Goal: Information Seeking & Learning: Learn about a topic

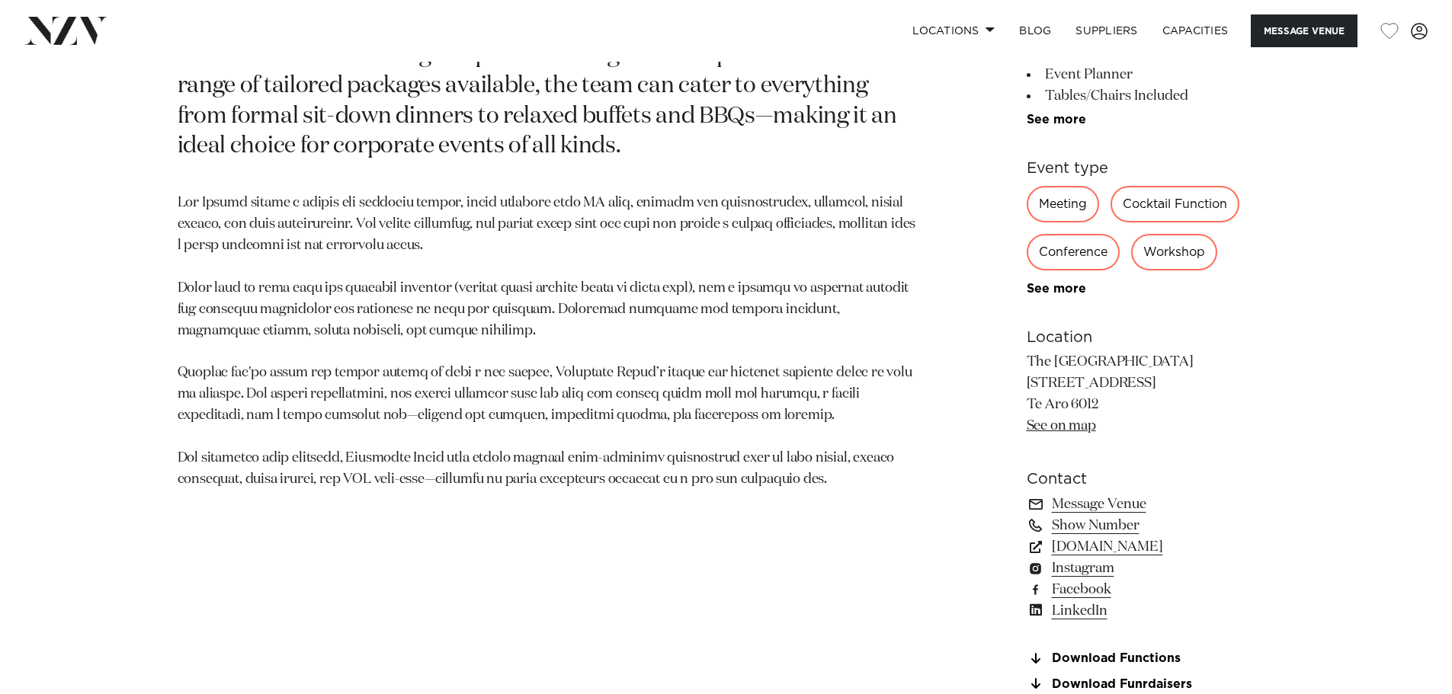
scroll to position [909, 0]
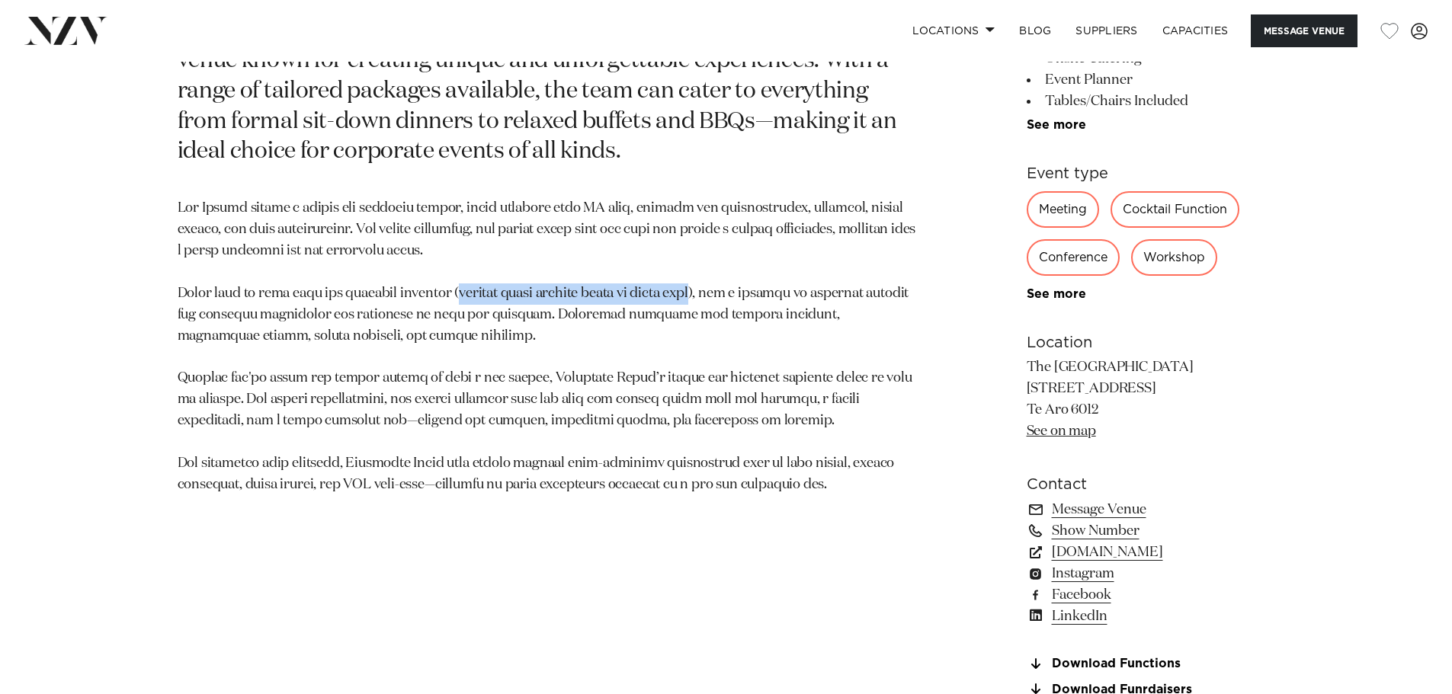
drag, startPoint x: 447, startPoint y: 291, endPoint x: 707, endPoint y: 291, distance: 260.7
click at [709, 292] on p at bounding box center [548, 346] width 741 height 297
copy p "minimum spend applies based on group size"
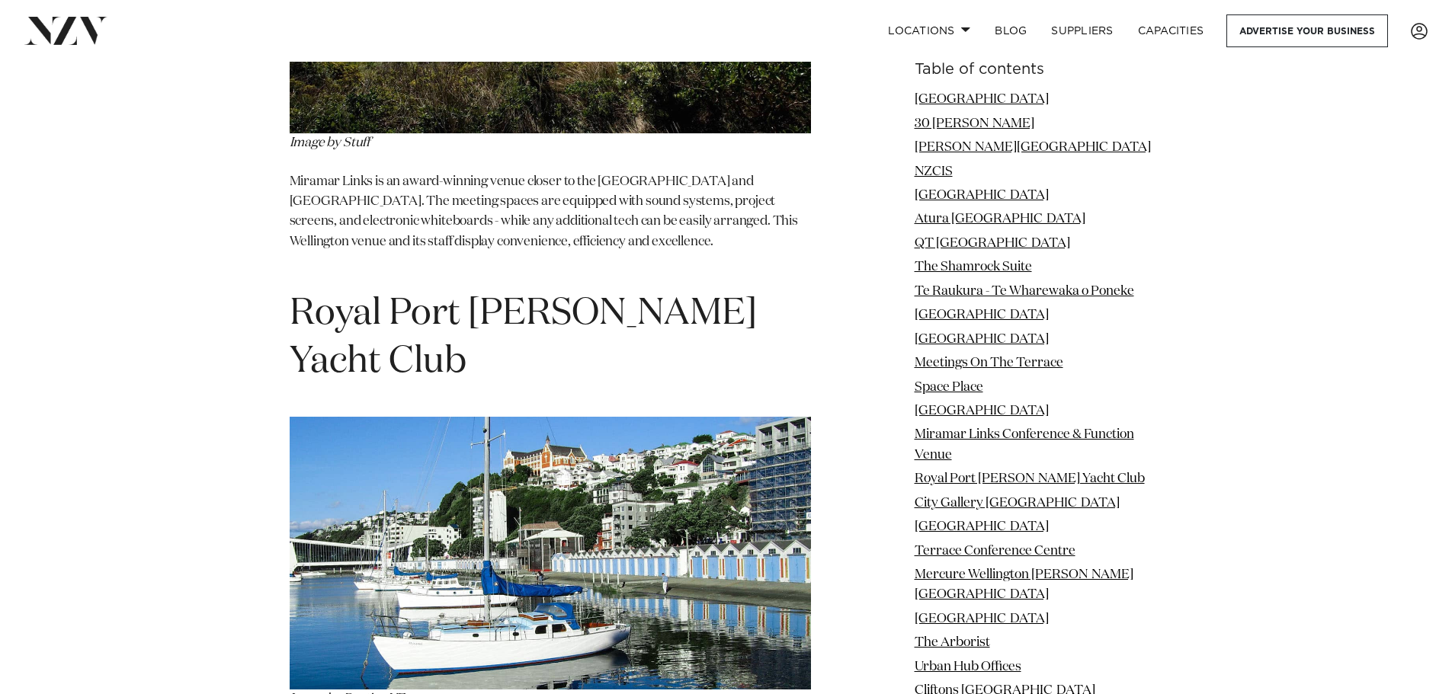
scroll to position [10520, 0]
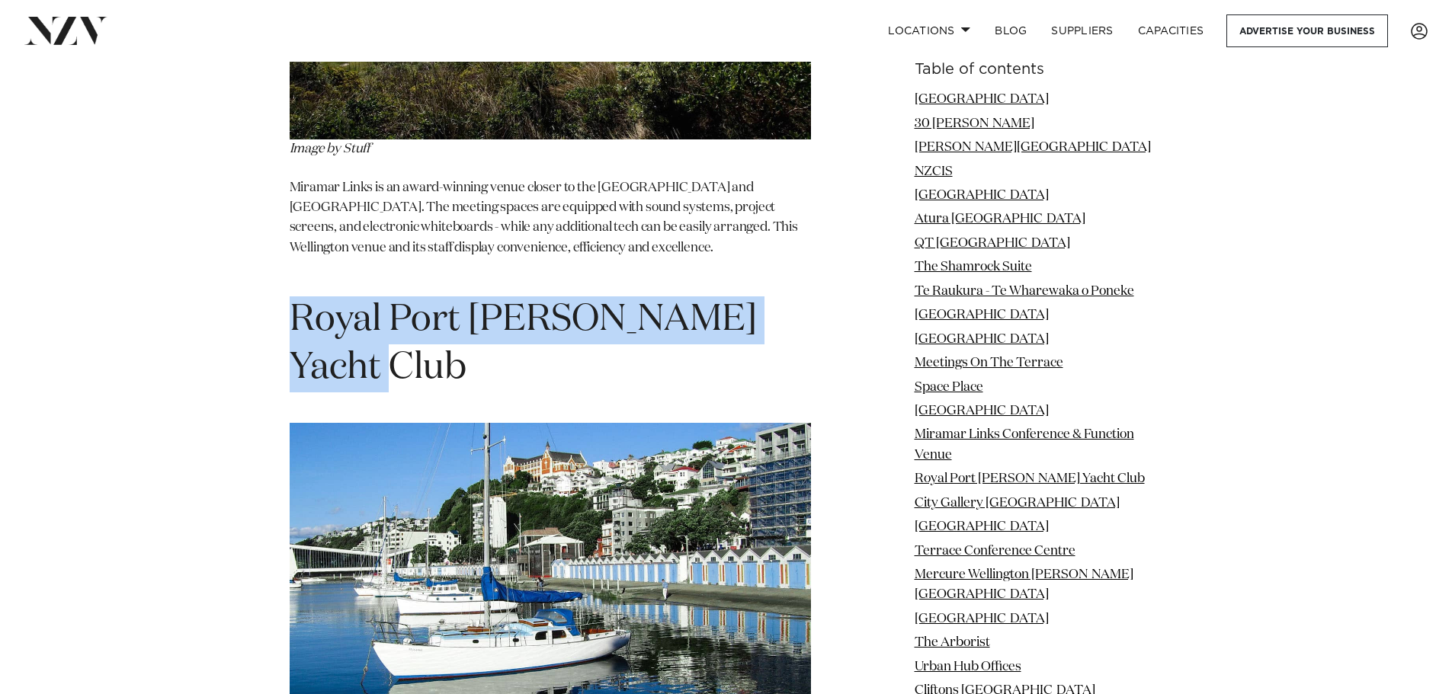
drag, startPoint x: 293, startPoint y: 166, endPoint x: 373, endPoint y: 199, distance: 85.8
click at [373, 297] on h1 "Royal Port [PERSON_NAME] Yacht Club" at bounding box center [550, 345] width 521 height 96
copy h1 "Royal Port [PERSON_NAME] Yacht Club"
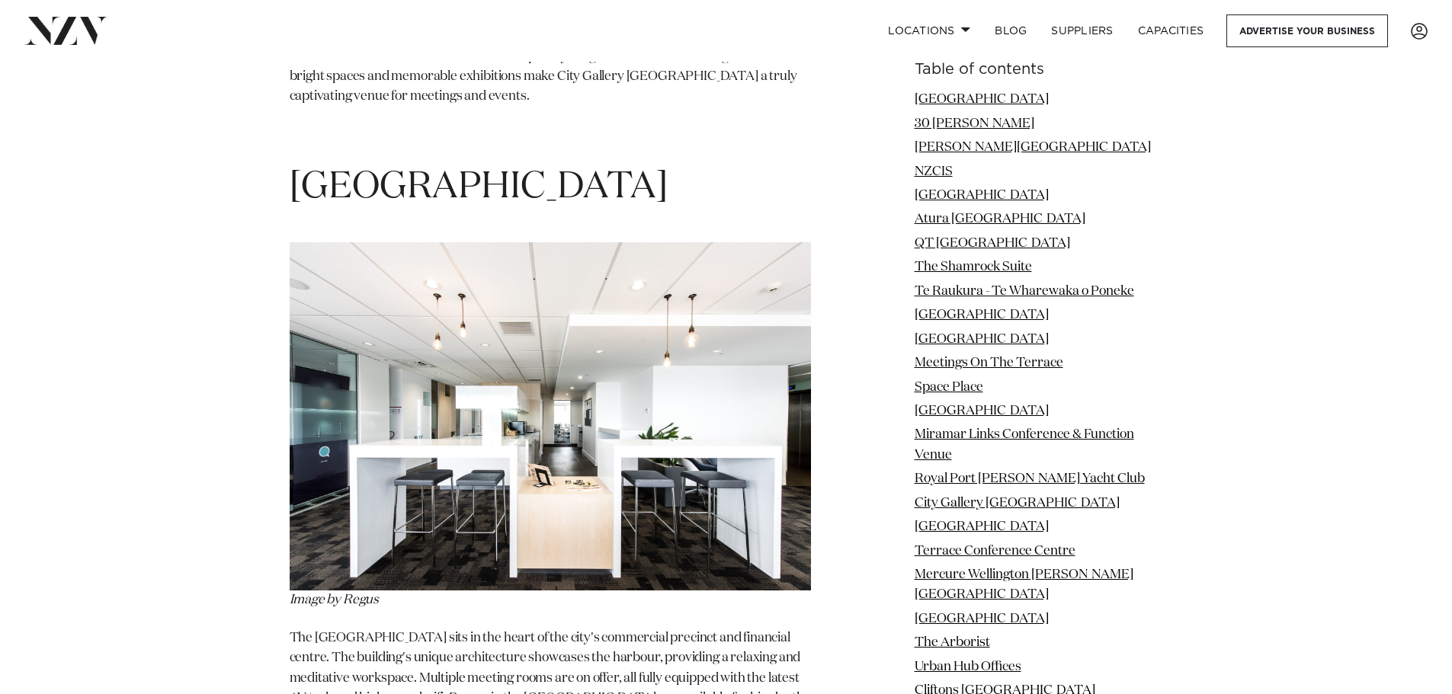
scroll to position [11892, 0]
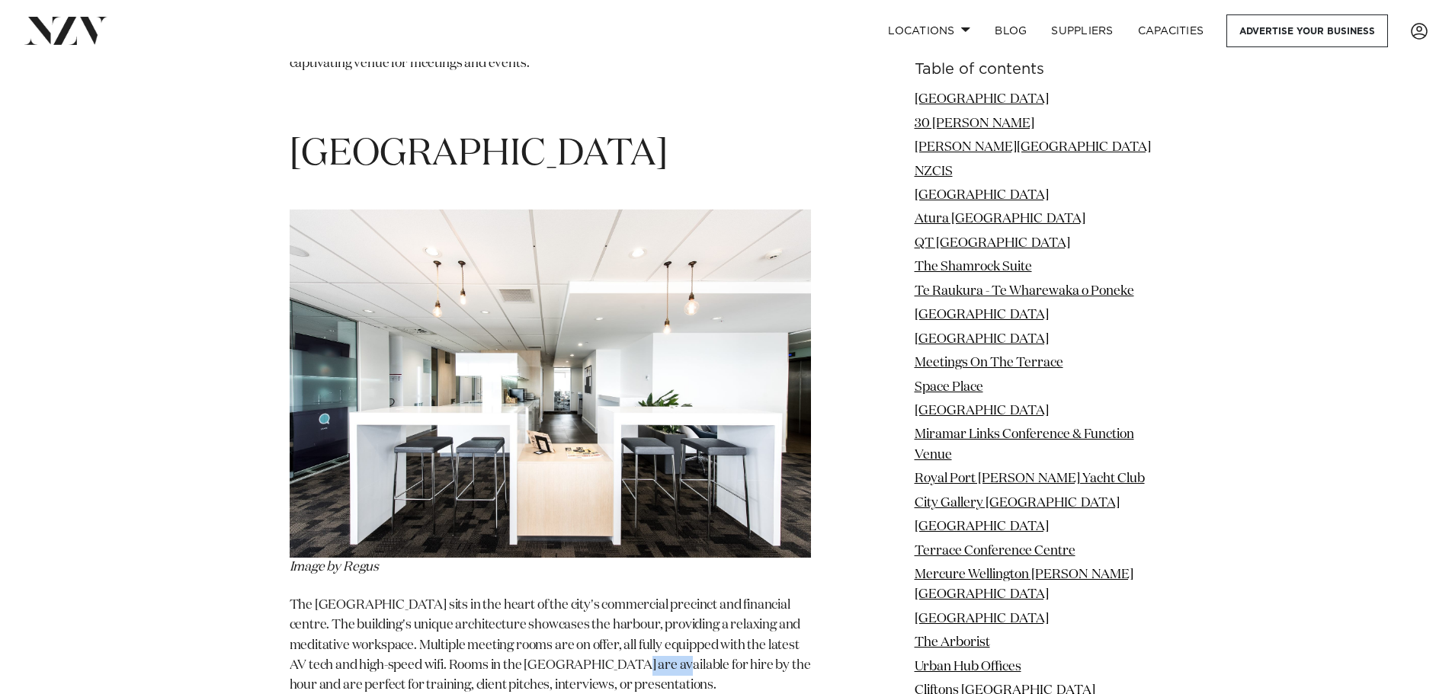
drag, startPoint x: 597, startPoint y: 446, endPoint x: 653, endPoint y: 453, distance: 56.8
click at [653, 596] on p "The [GEOGRAPHIC_DATA] sits in the heart of the city's commercial precinct and f…" at bounding box center [550, 656] width 521 height 120
drag, startPoint x: 595, startPoint y: 448, endPoint x: 646, endPoint y: 449, distance: 51.8
click at [646, 596] on p "The [GEOGRAPHIC_DATA] sits in the heart of the city's commercial precinct and f…" at bounding box center [550, 656] width 521 height 120
copy p "ANZ Cent"
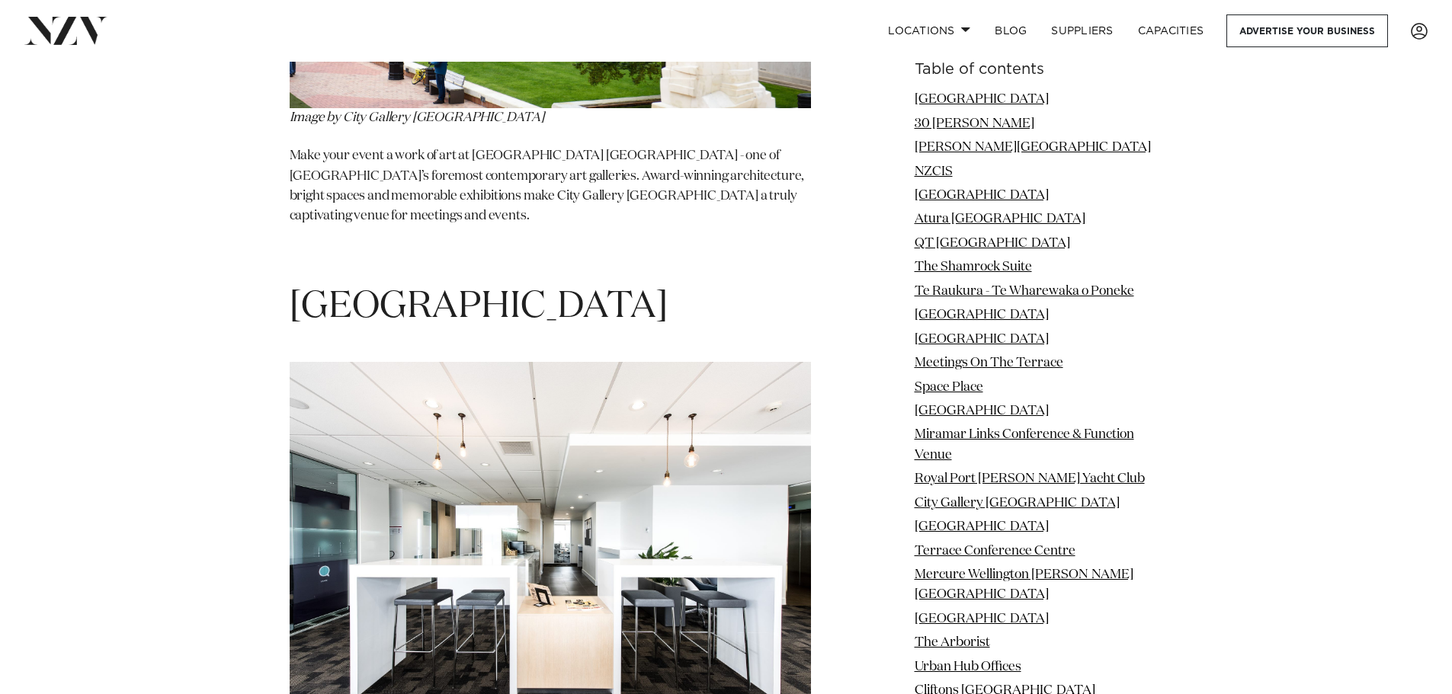
scroll to position [11434, 0]
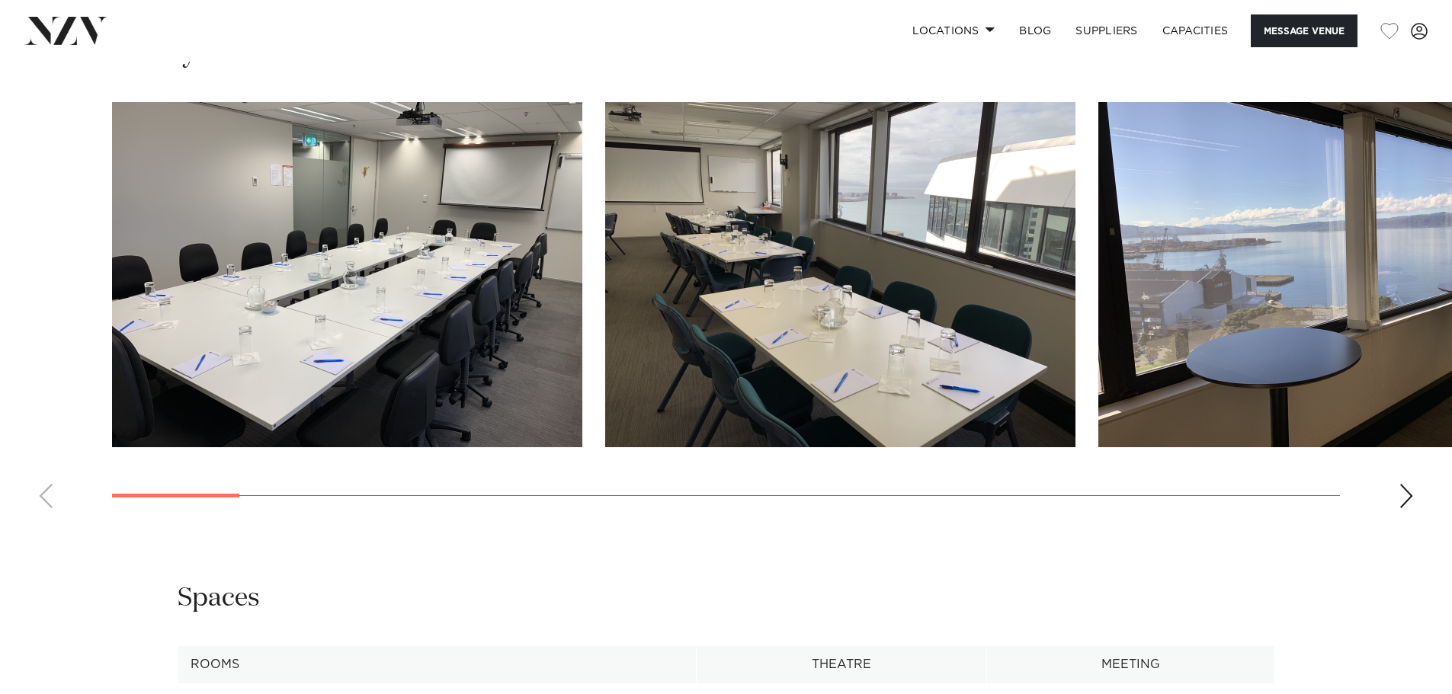
scroll to position [1595, 0]
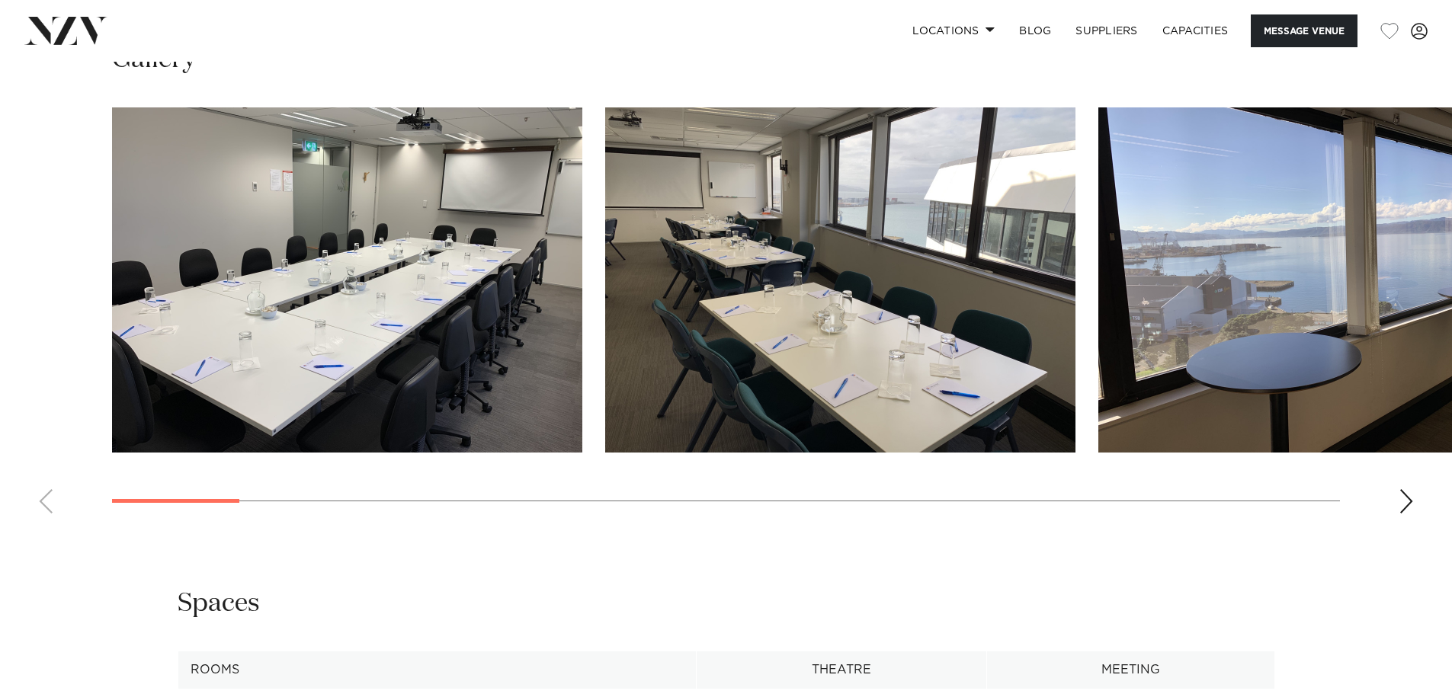
click at [863, 260] on img "2 / 24" at bounding box center [840, 279] width 470 height 345
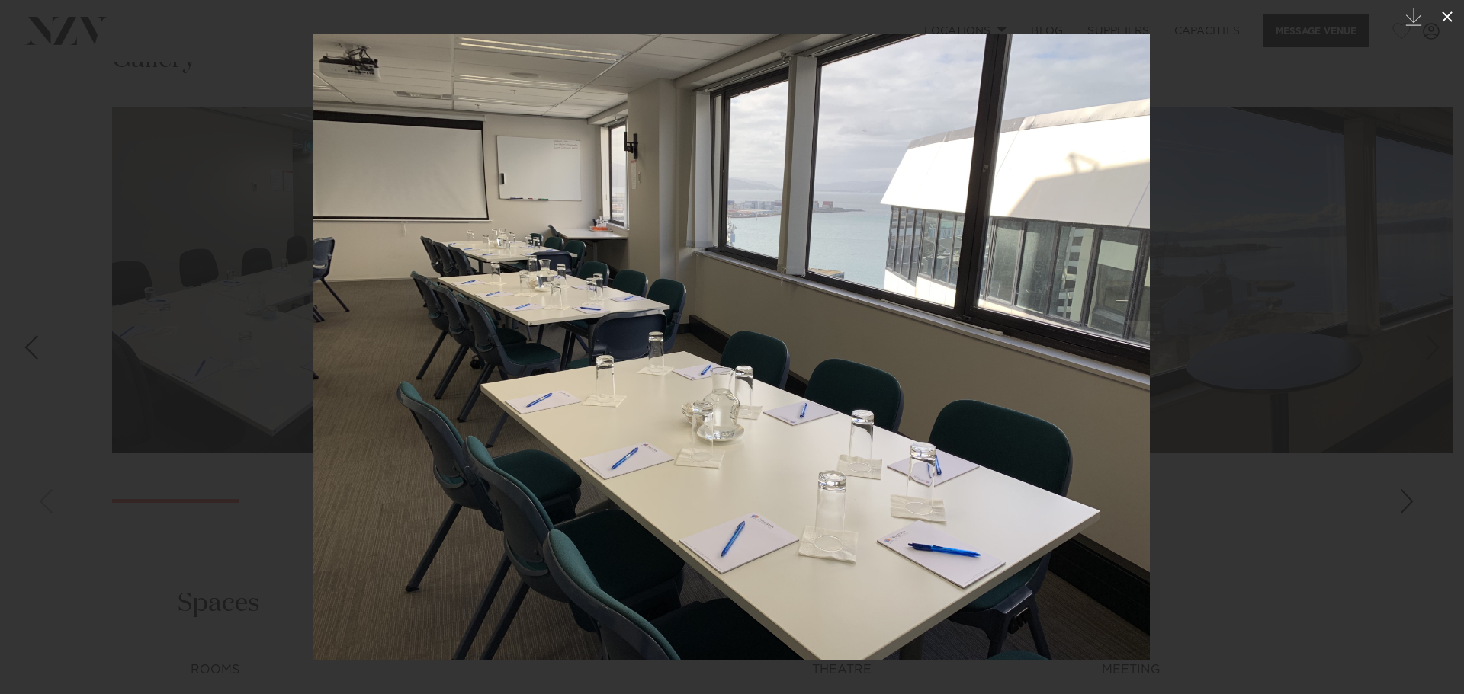
click at [1442, 18] on icon at bounding box center [1447, 17] width 18 height 18
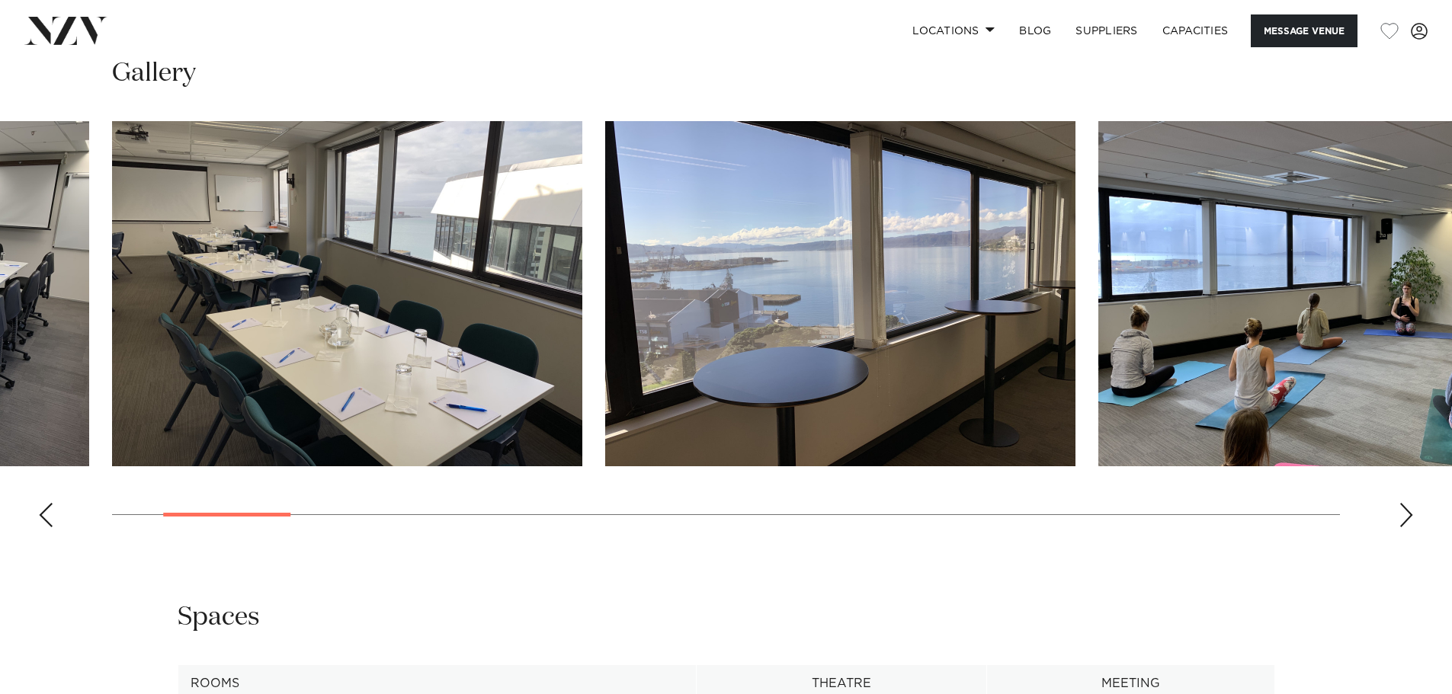
scroll to position [1443, 0]
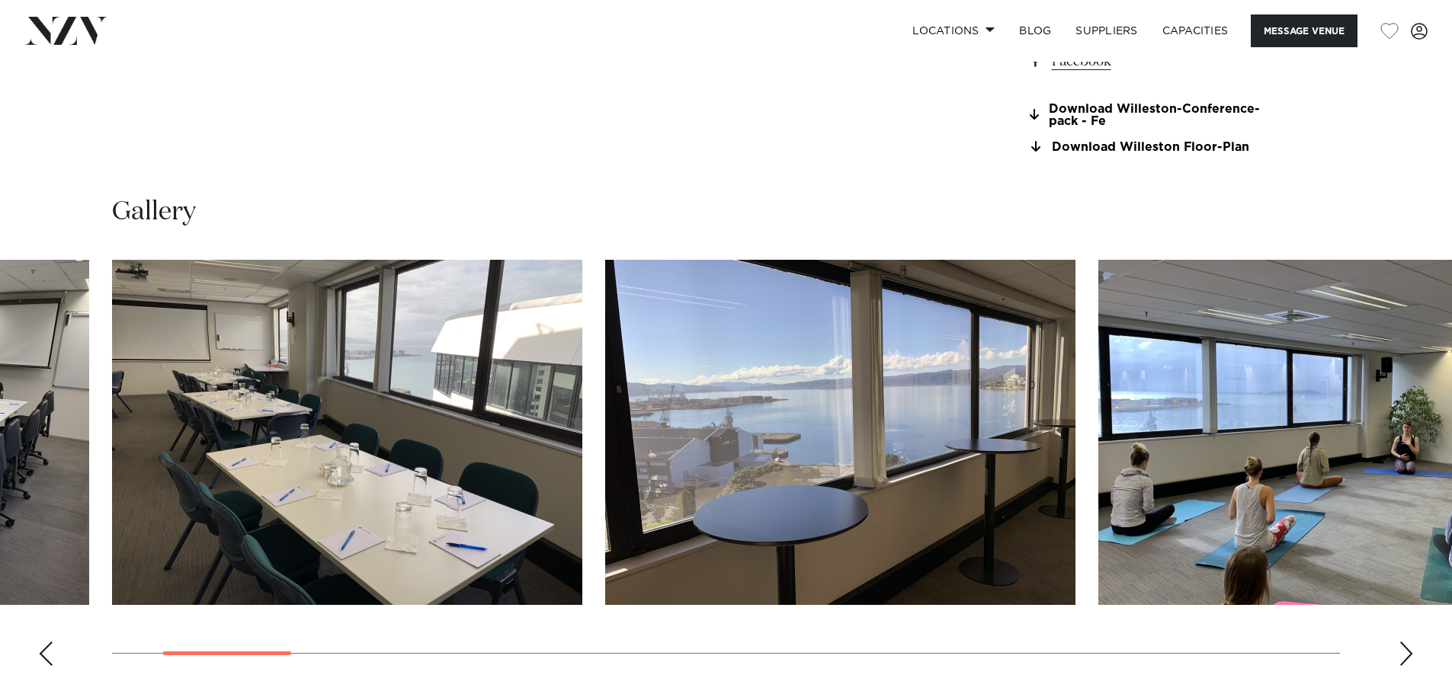
click at [1412, 657] on div "Next slide" at bounding box center [1406, 654] width 15 height 24
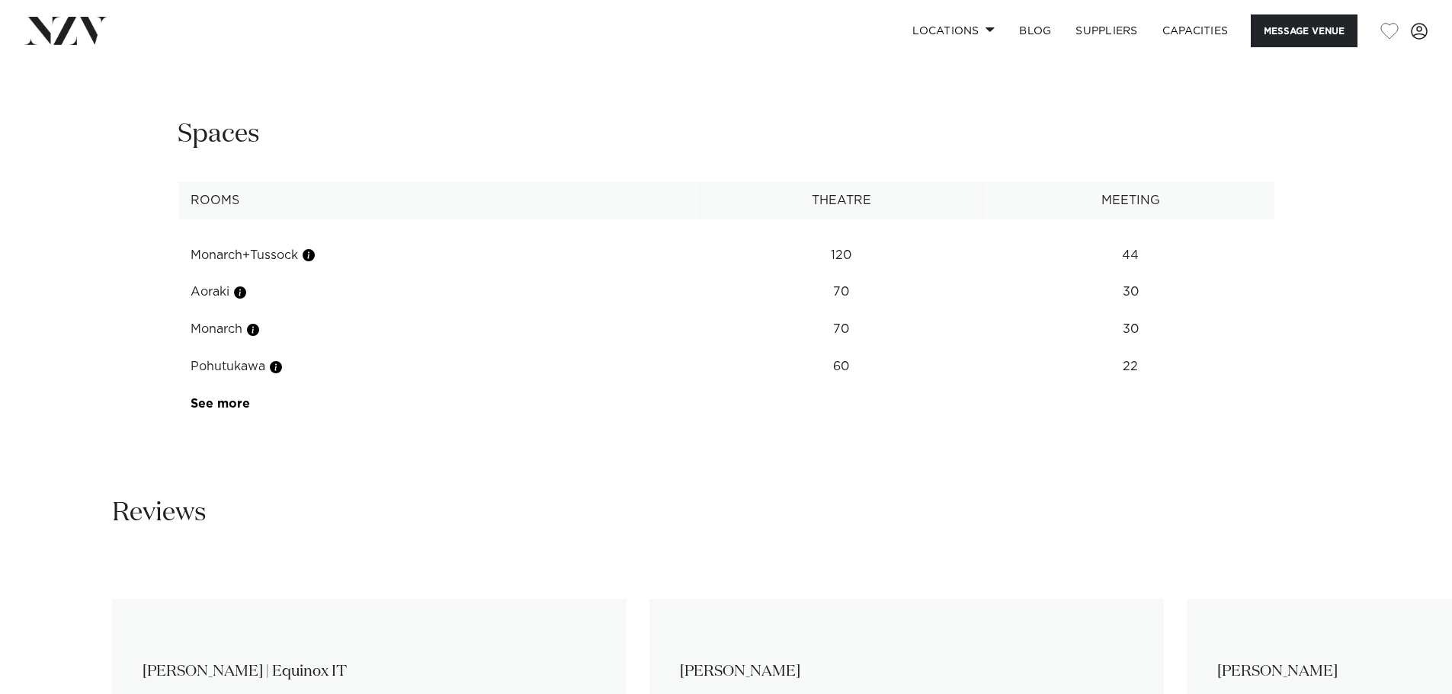
scroll to position [2053, 0]
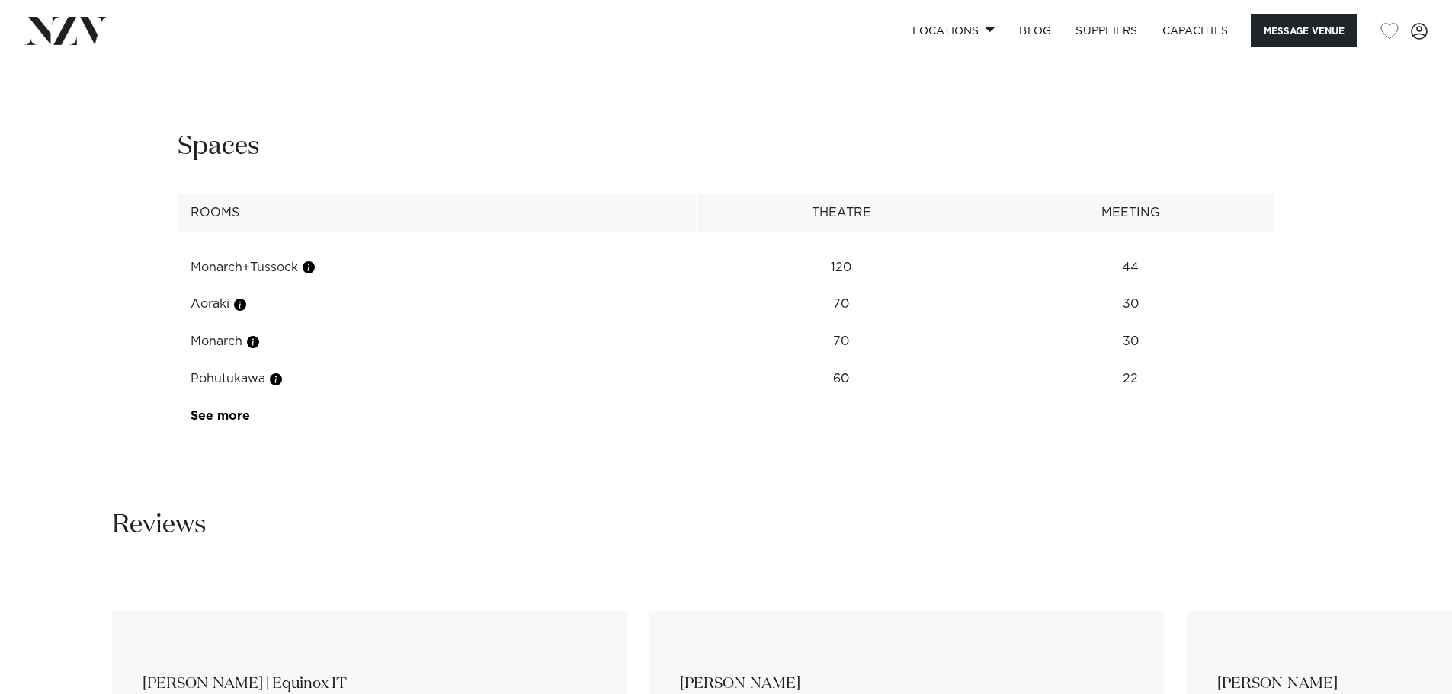
click at [849, 269] on td "120" at bounding box center [841, 267] width 290 height 37
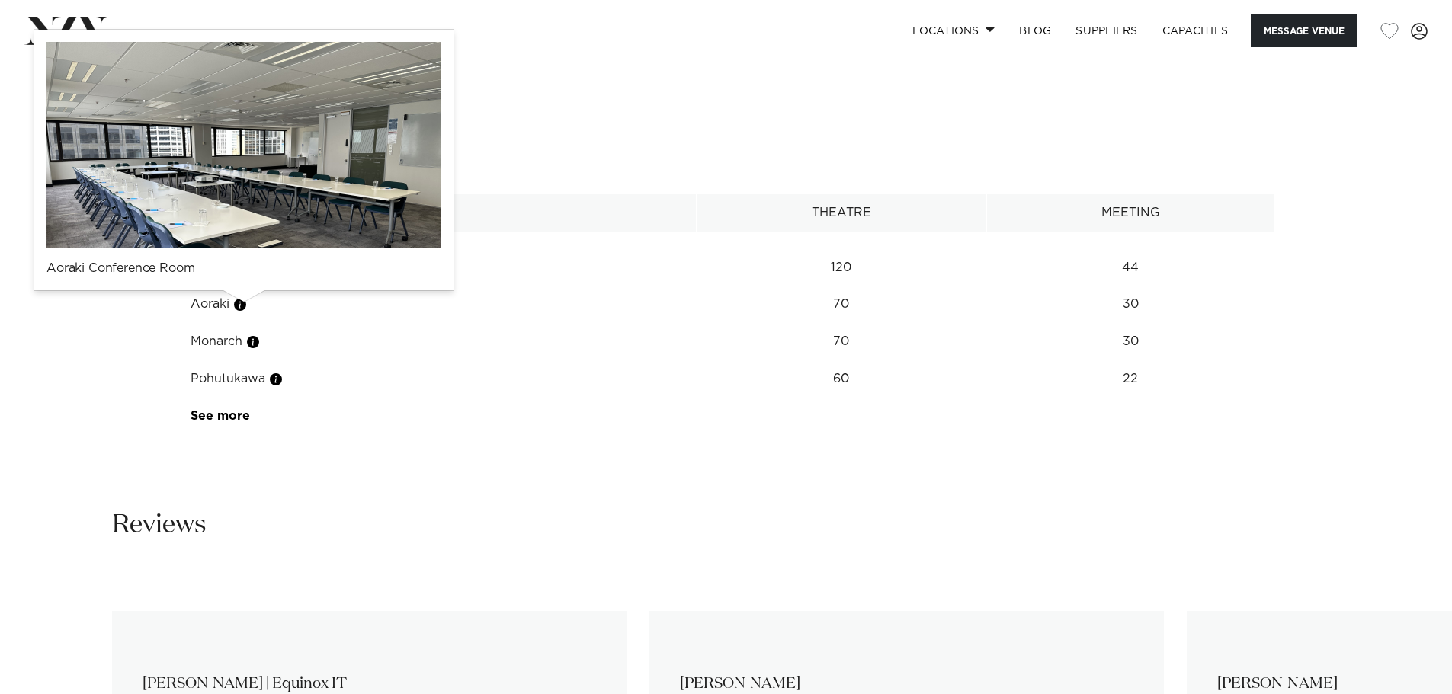
click at [239, 305] on button "button" at bounding box center [240, 304] width 15 height 15
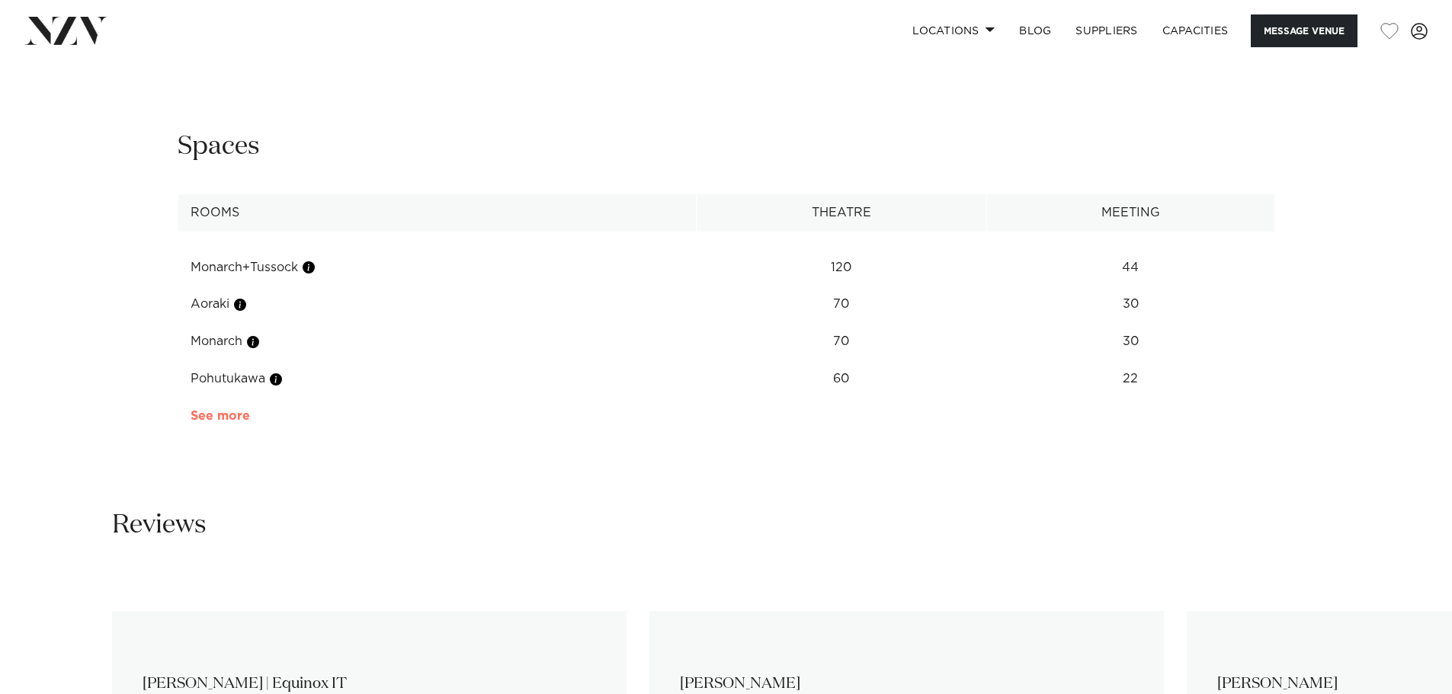
click at [233, 417] on link "See more" at bounding box center [250, 416] width 119 height 12
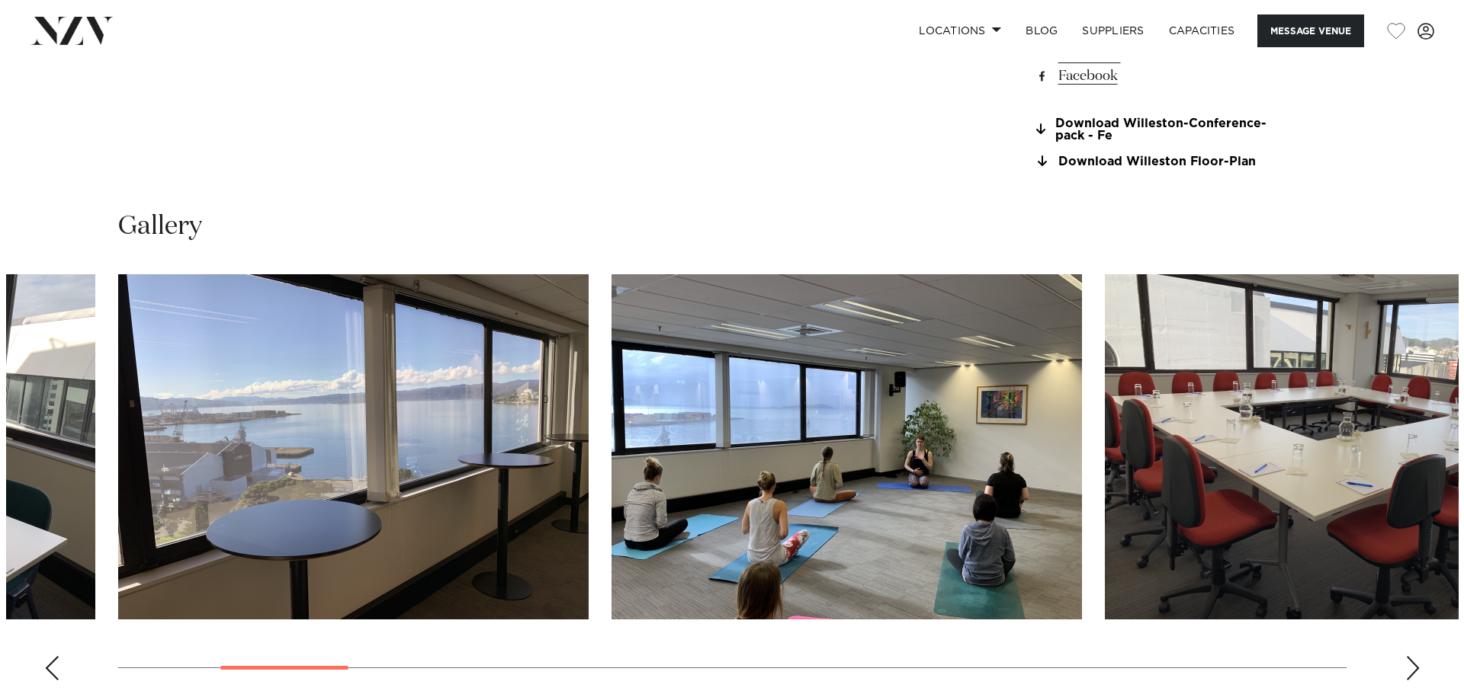
scroll to position [1558, 0]
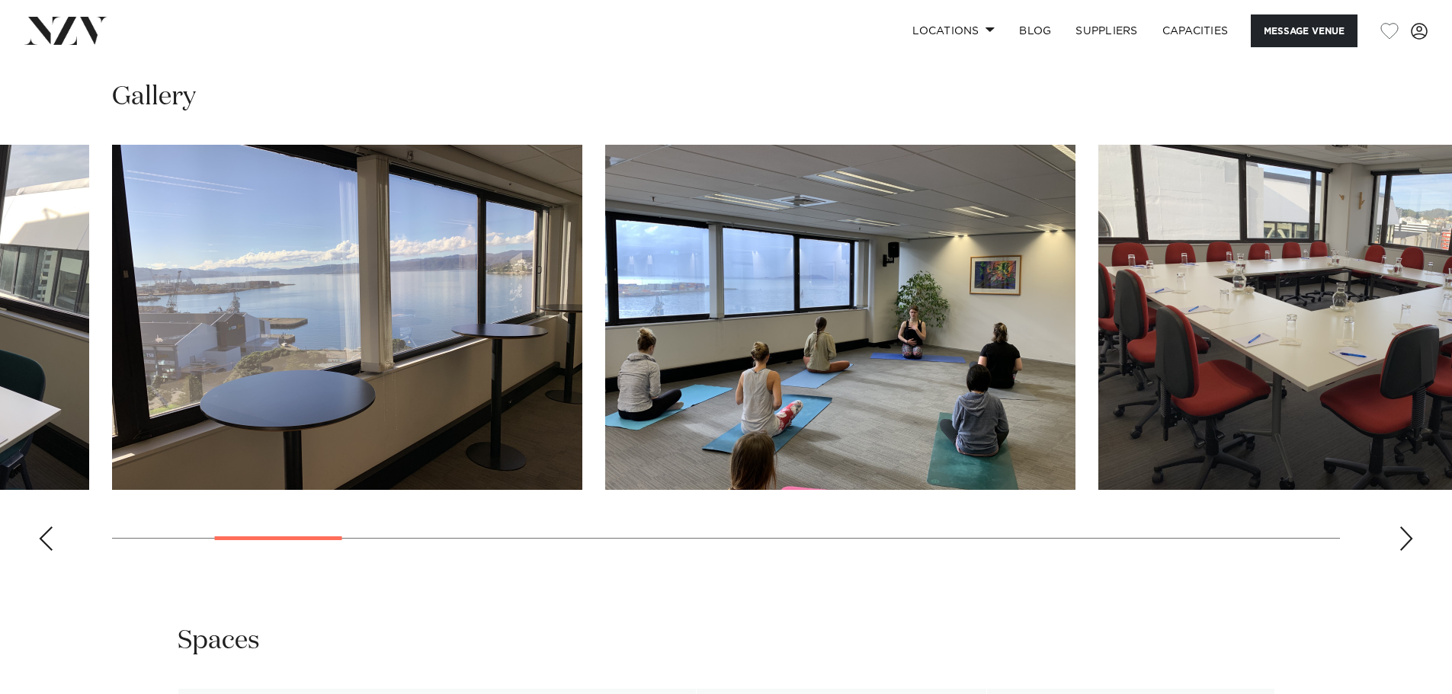
click at [48, 538] on div "Previous slide" at bounding box center [45, 539] width 15 height 24
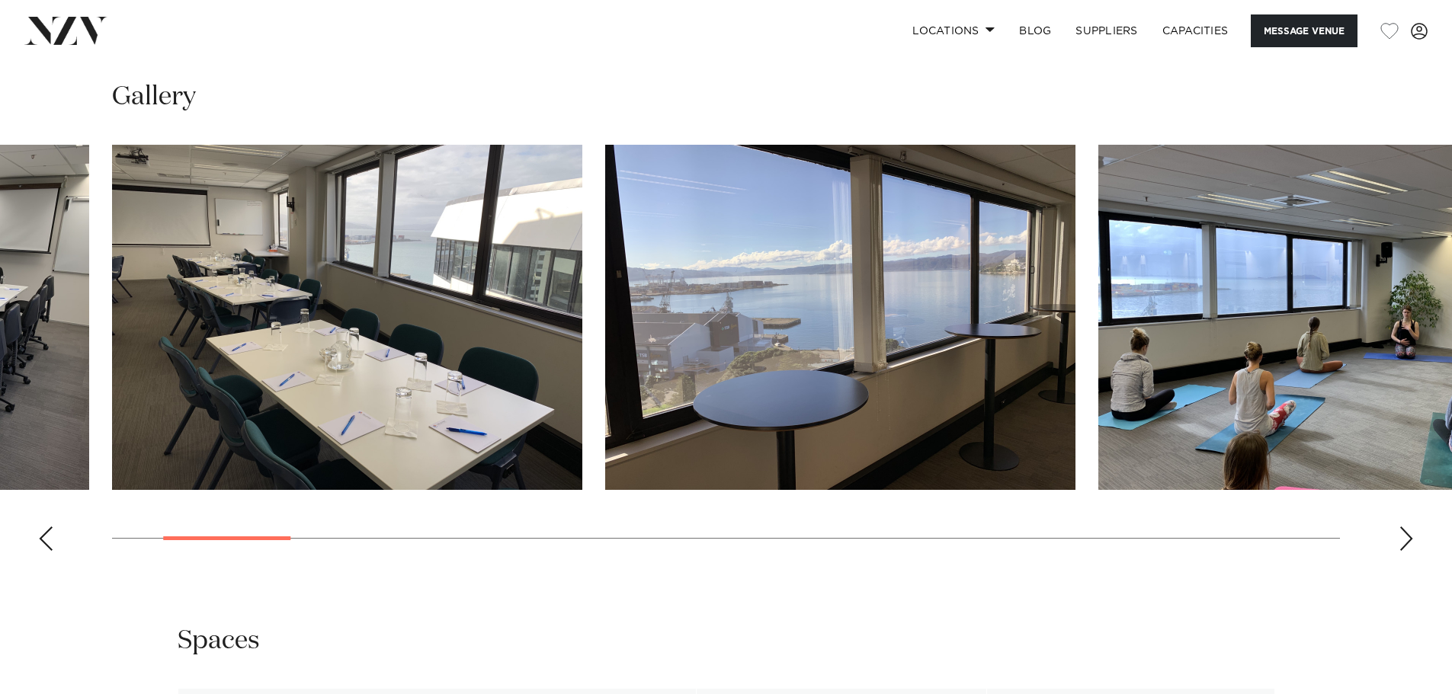
click at [479, 275] on img "2 / 24" at bounding box center [347, 317] width 470 height 345
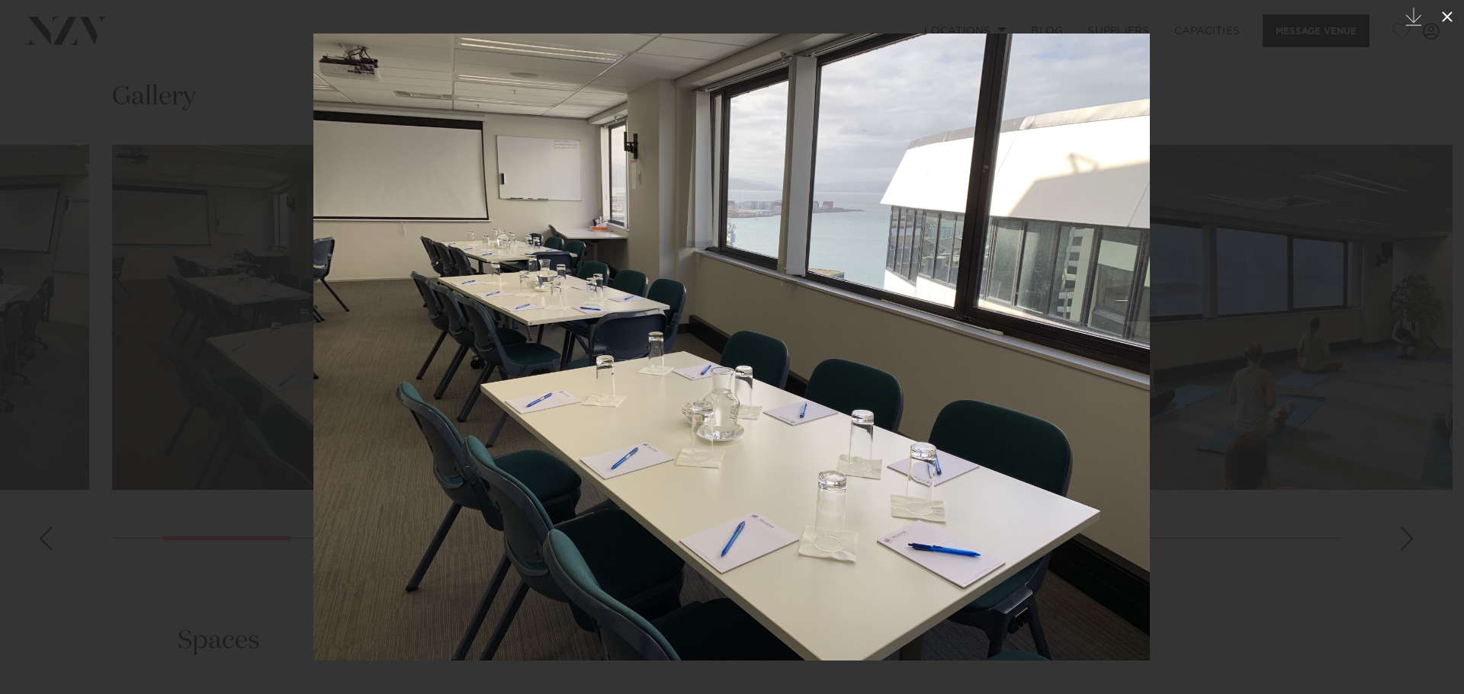
click at [1446, 13] on icon at bounding box center [1447, 17] width 18 height 18
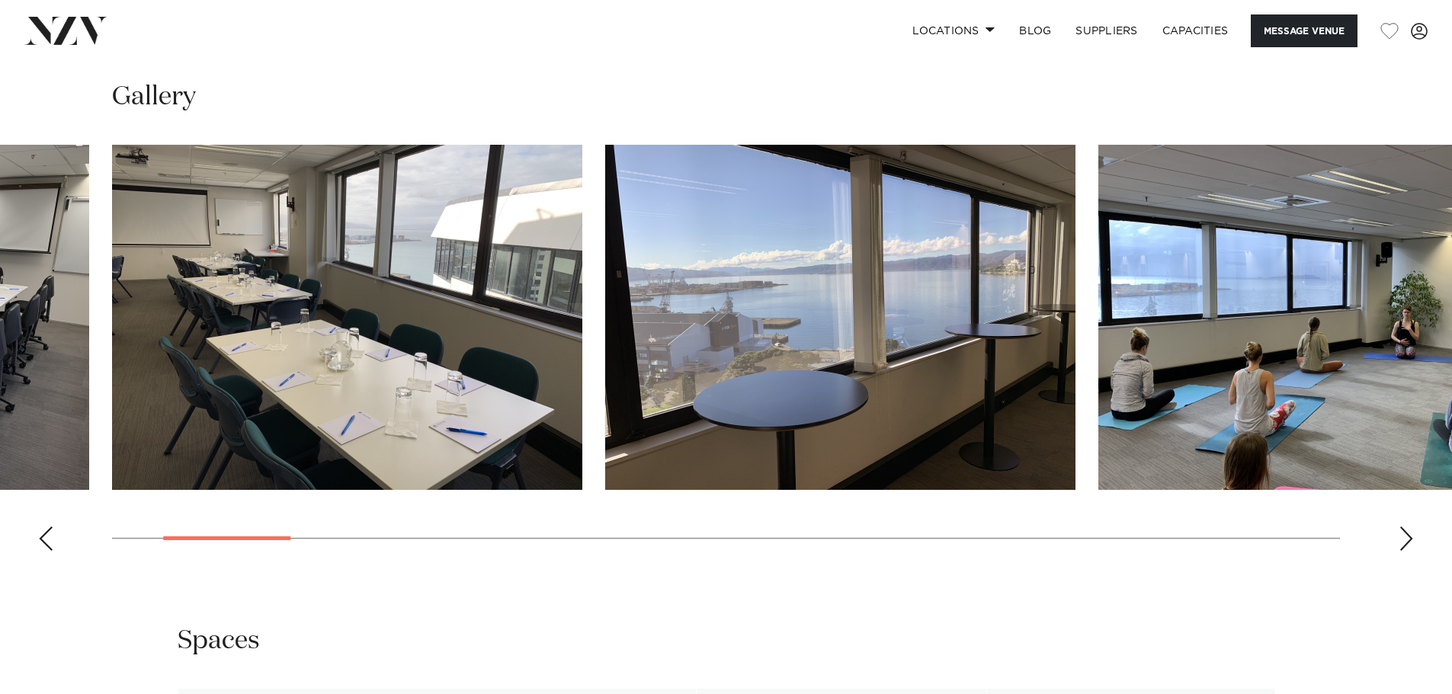
click at [1258, 338] on img "4 / 24" at bounding box center [1333, 317] width 470 height 345
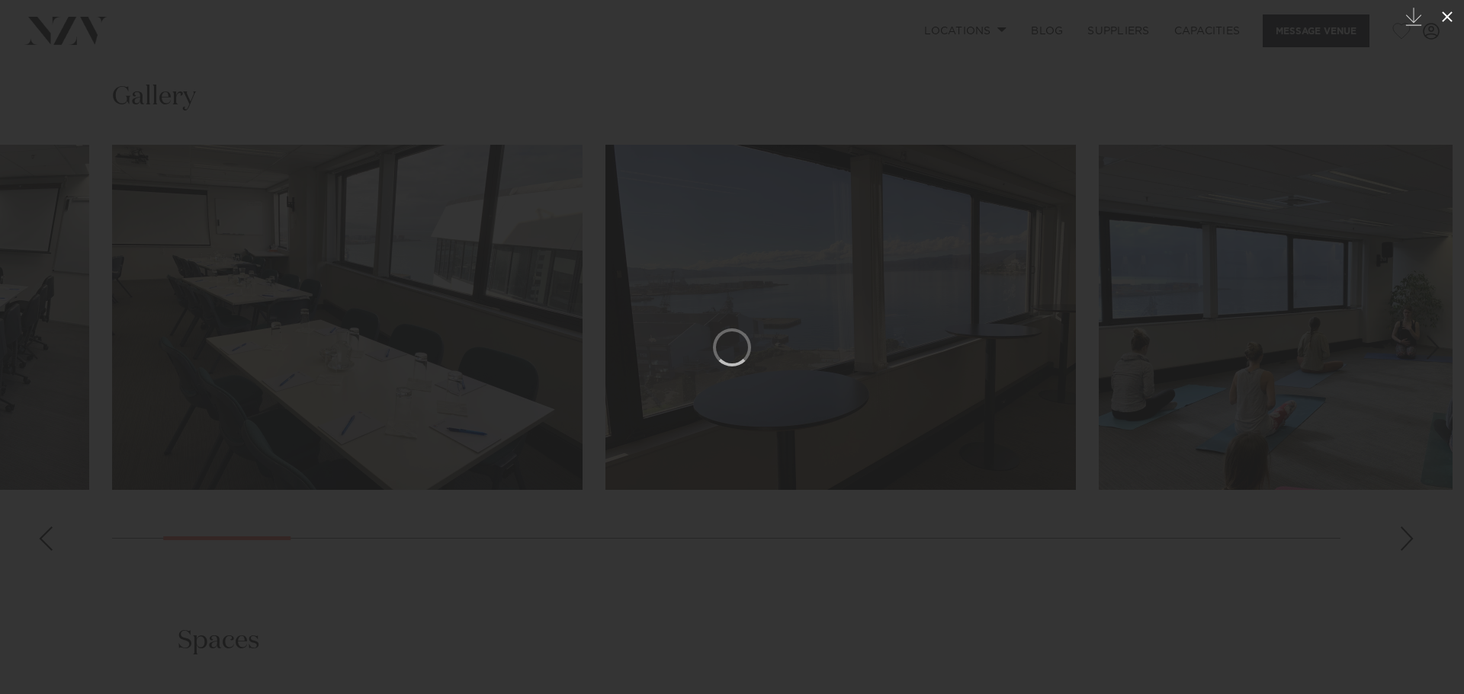
click at [1445, 18] on icon at bounding box center [1447, 17] width 18 height 18
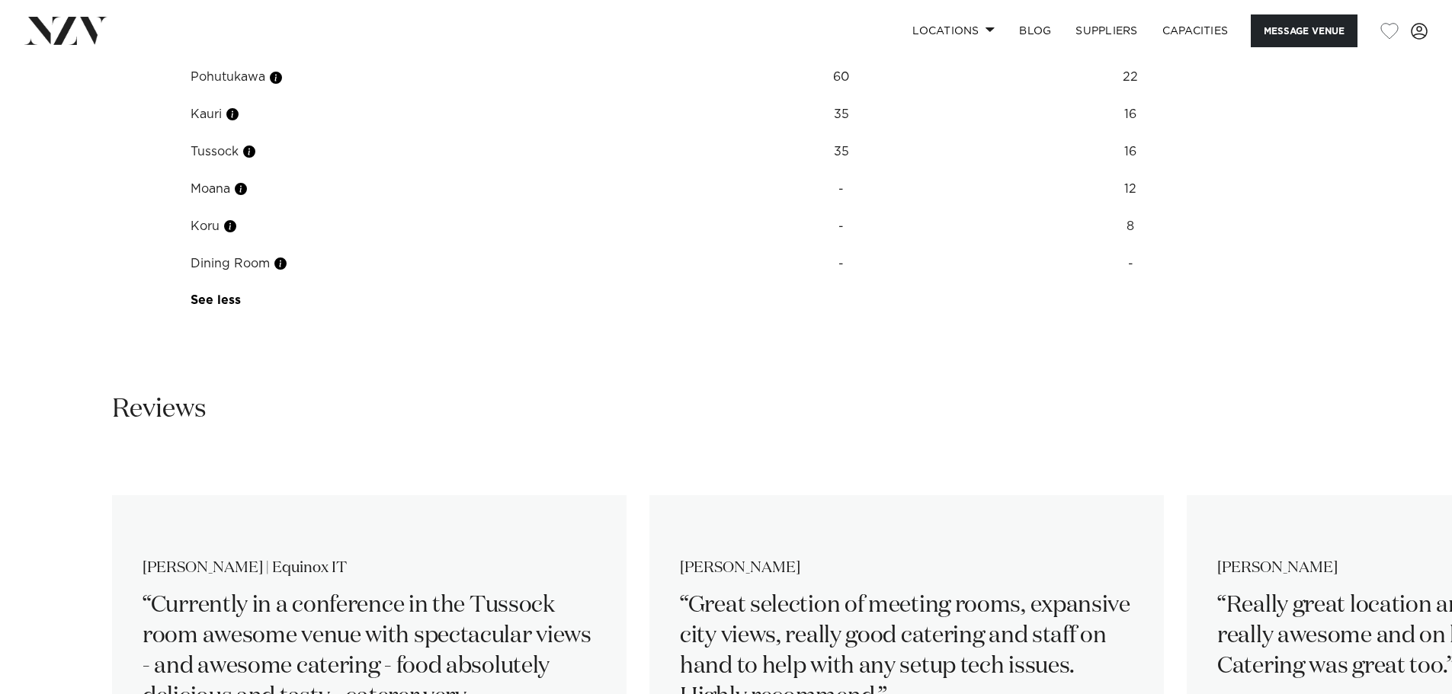
scroll to position [2244, 0]
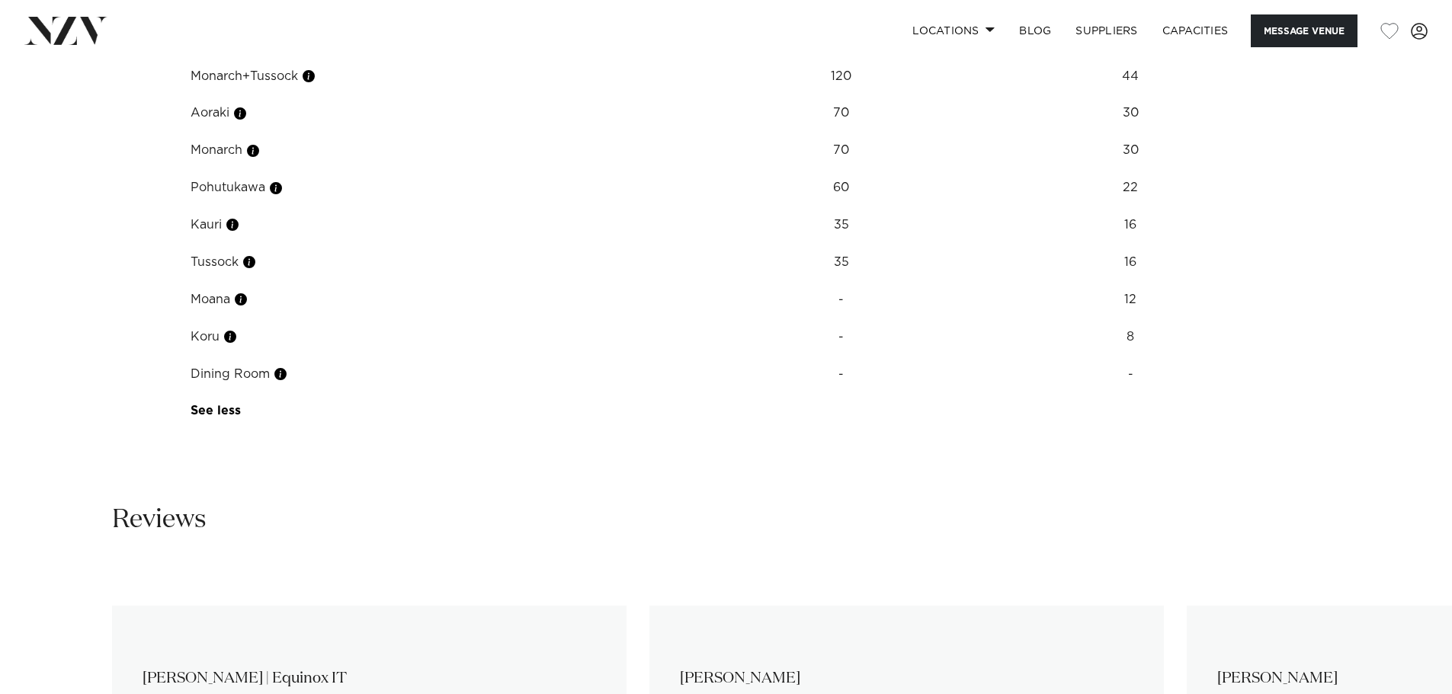
click at [284, 197] on td "Pohutukawa" at bounding box center [437, 187] width 518 height 37
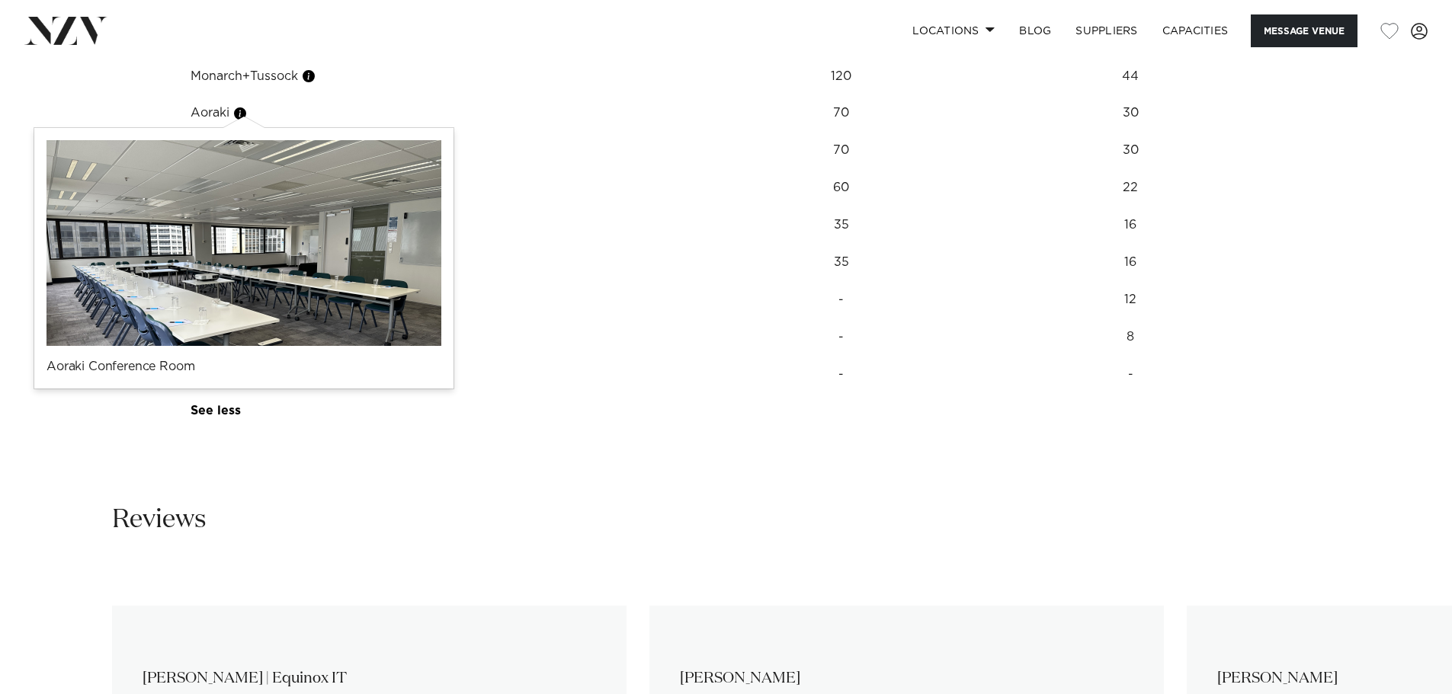
drag, startPoint x: 242, startPoint y: 115, endPoint x: 322, endPoint y: 76, distance: 89.7
click at [322, 76] on td "Monarch+Tussock" at bounding box center [437, 76] width 518 height 37
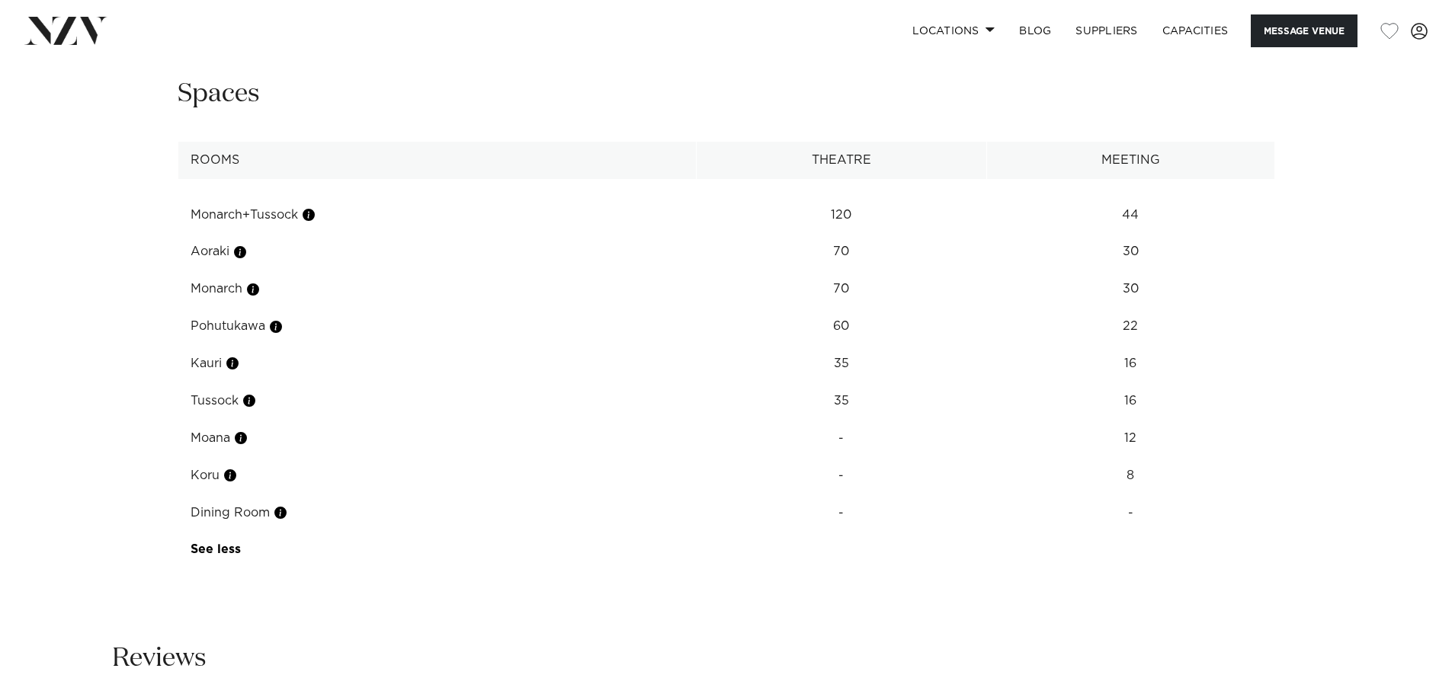
scroll to position [2092, 0]
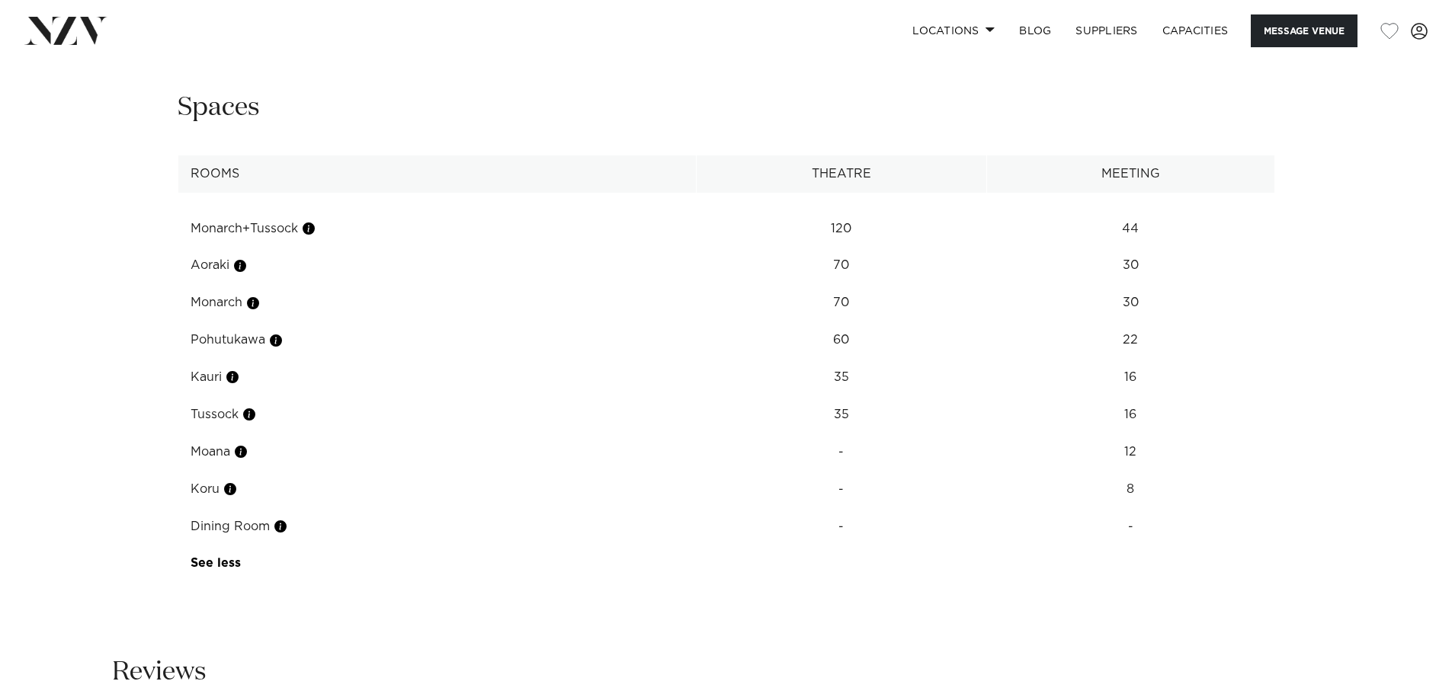
drag, startPoint x: 191, startPoint y: 229, endPoint x: 298, endPoint y: 227, distance: 107.5
click at [298, 227] on td "Monarch+Tussock" at bounding box center [437, 228] width 518 height 37
copy td "Monarch+Tussock"
drag, startPoint x: 266, startPoint y: 340, endPoint x: 231, endPoint y: 370, distance: 46.0
click at [206, 346] on td "Pohutukawa" at bounding box center [437, 340] width 518 height 37
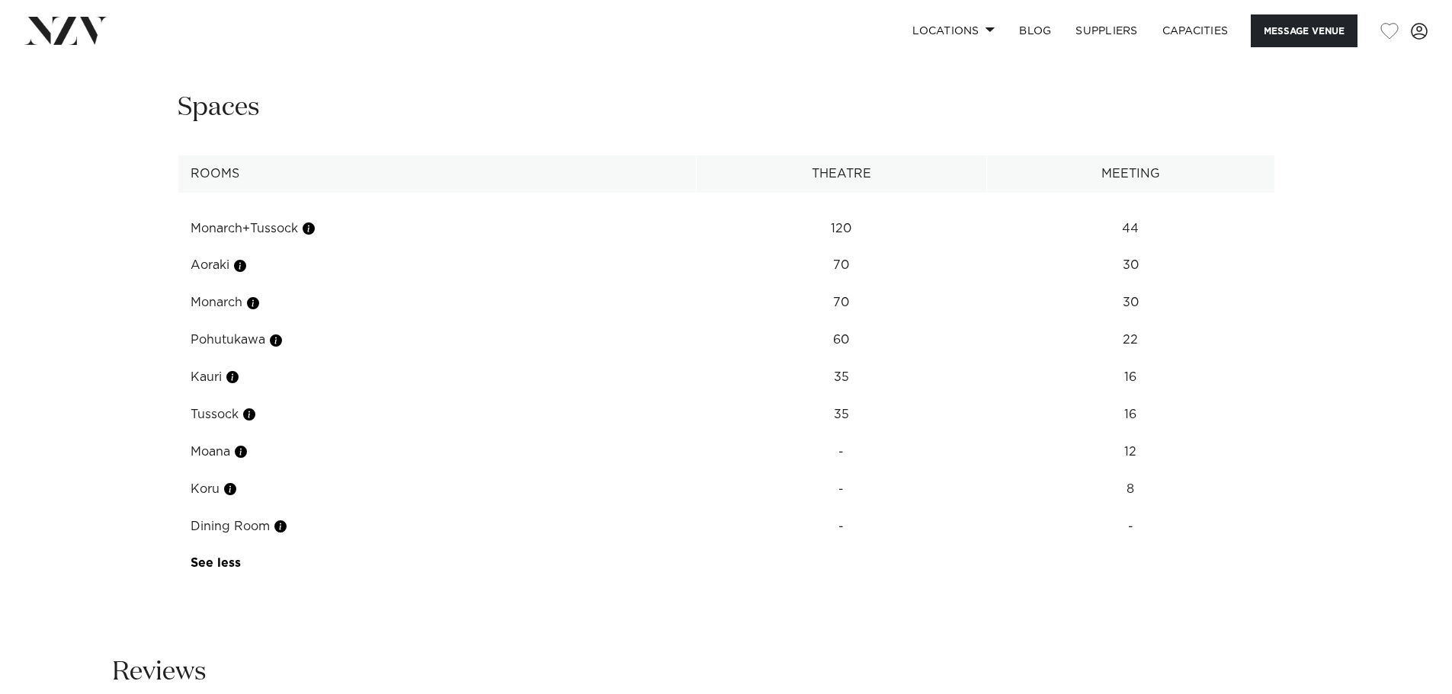
drag, startPoint x: 185, startPoint y: 338, endPoint x: 253, endPoint y: 339, distance: 67.8
click at [262, 338] on td "Pohutukawa" at bounding box center [437, 340] width 518 height 37
copy td "Pohutukawa"
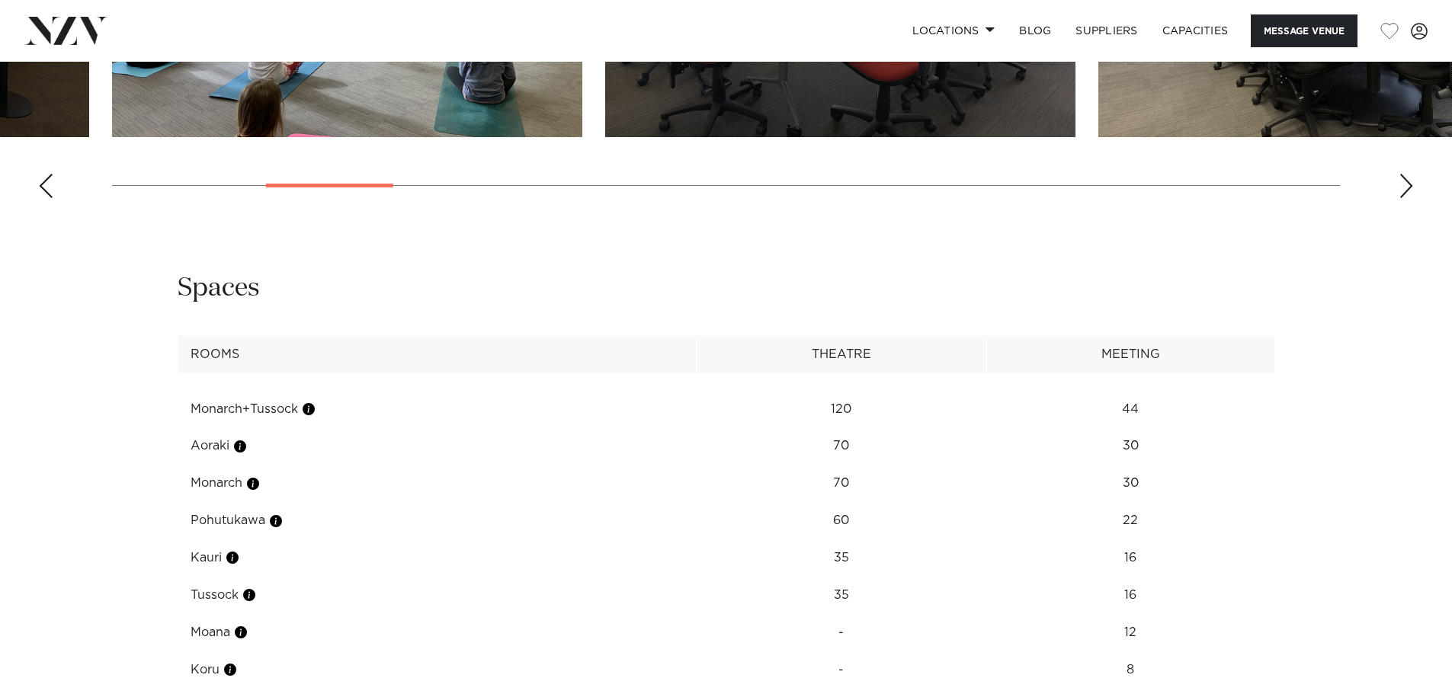
scroll to position [1677, 0]
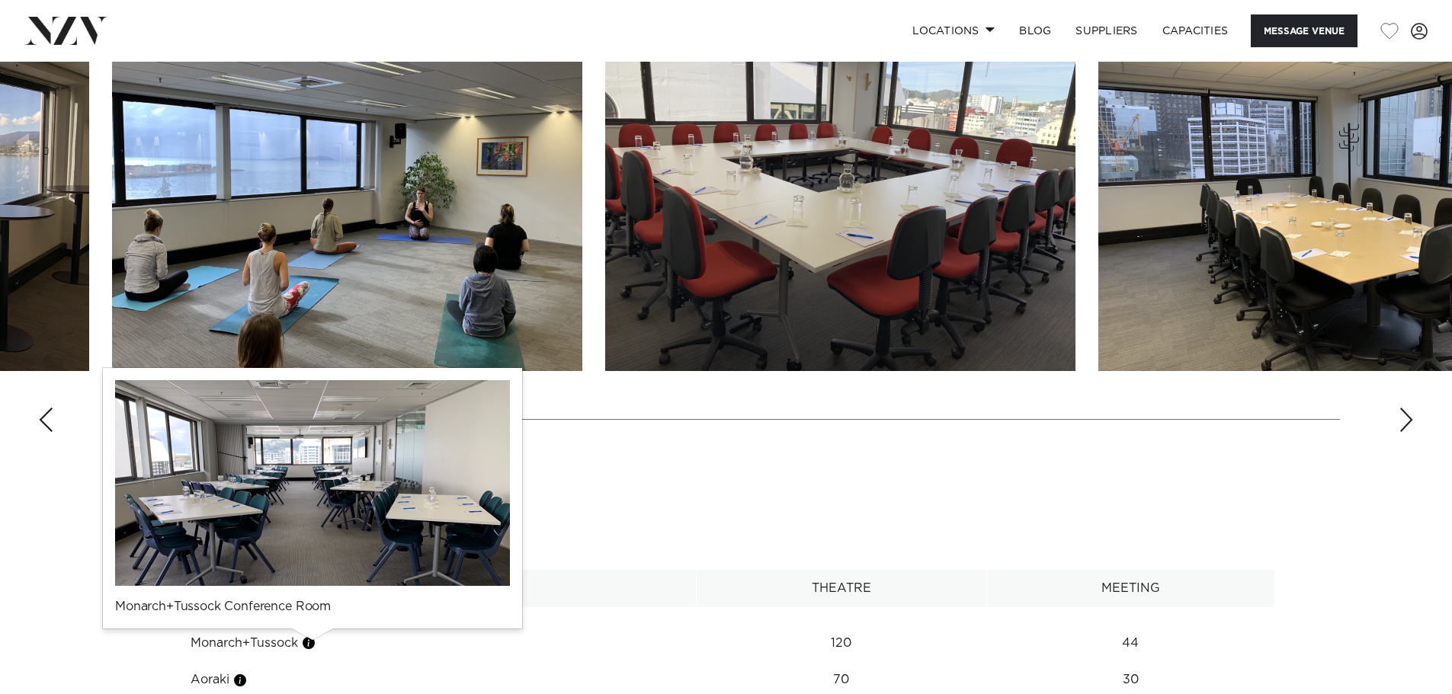
click at [314, 647] on button "button" at bounding box center [308, 643] width 15 height 15
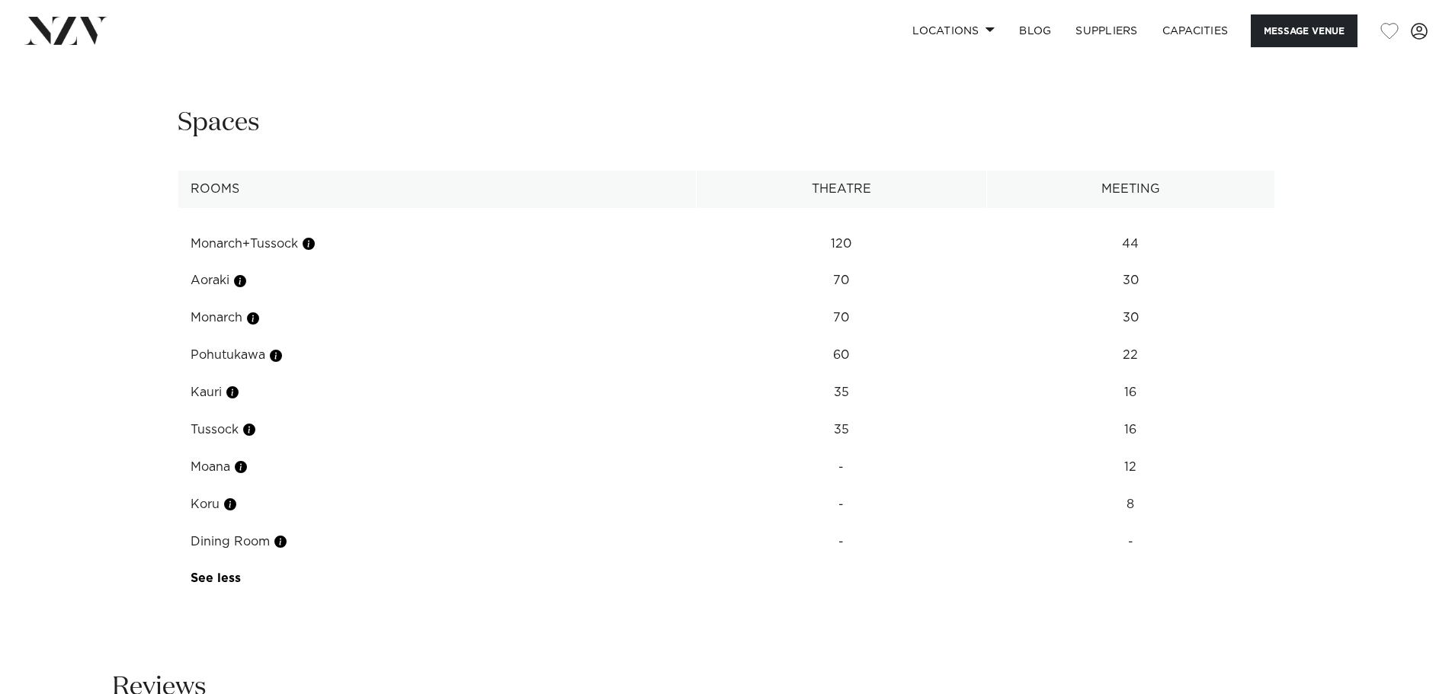
scroll to position [2287, 0]
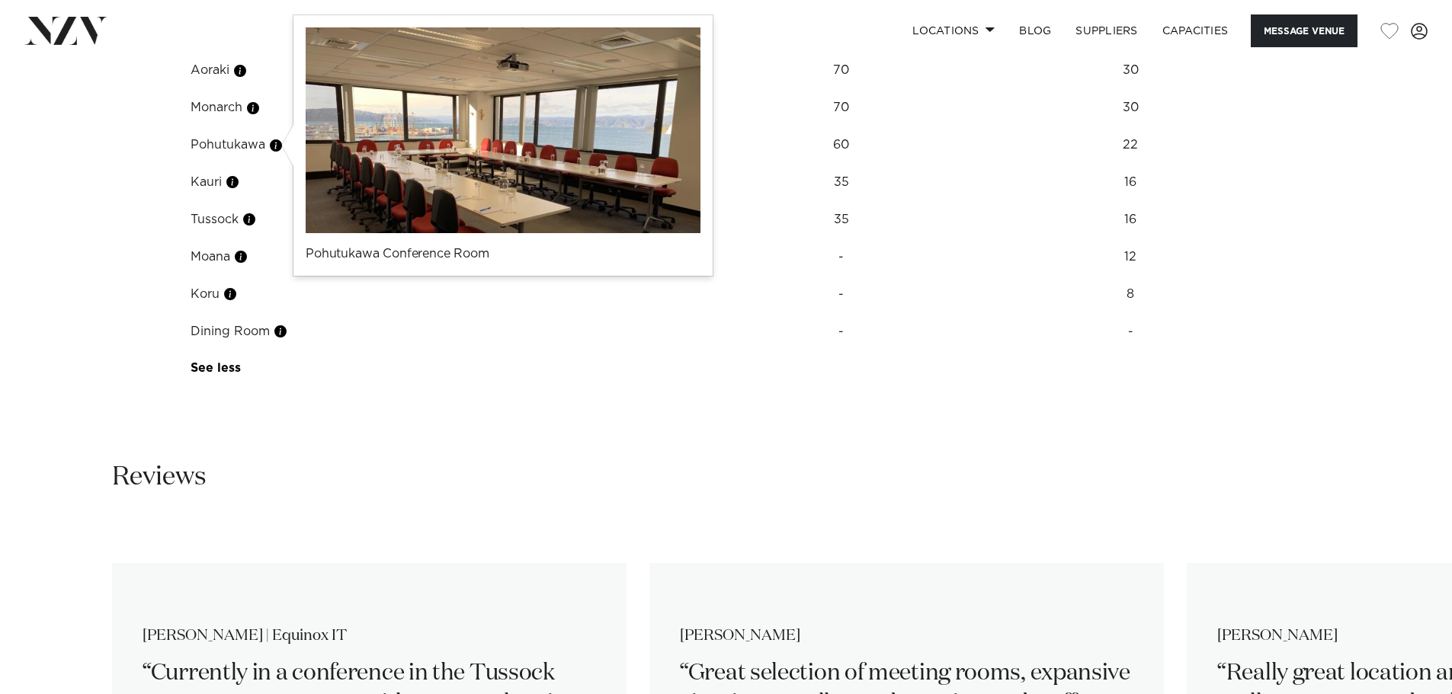
click at [278, 149] on button "button" at bounding box center [275, 145] width 15 height 15
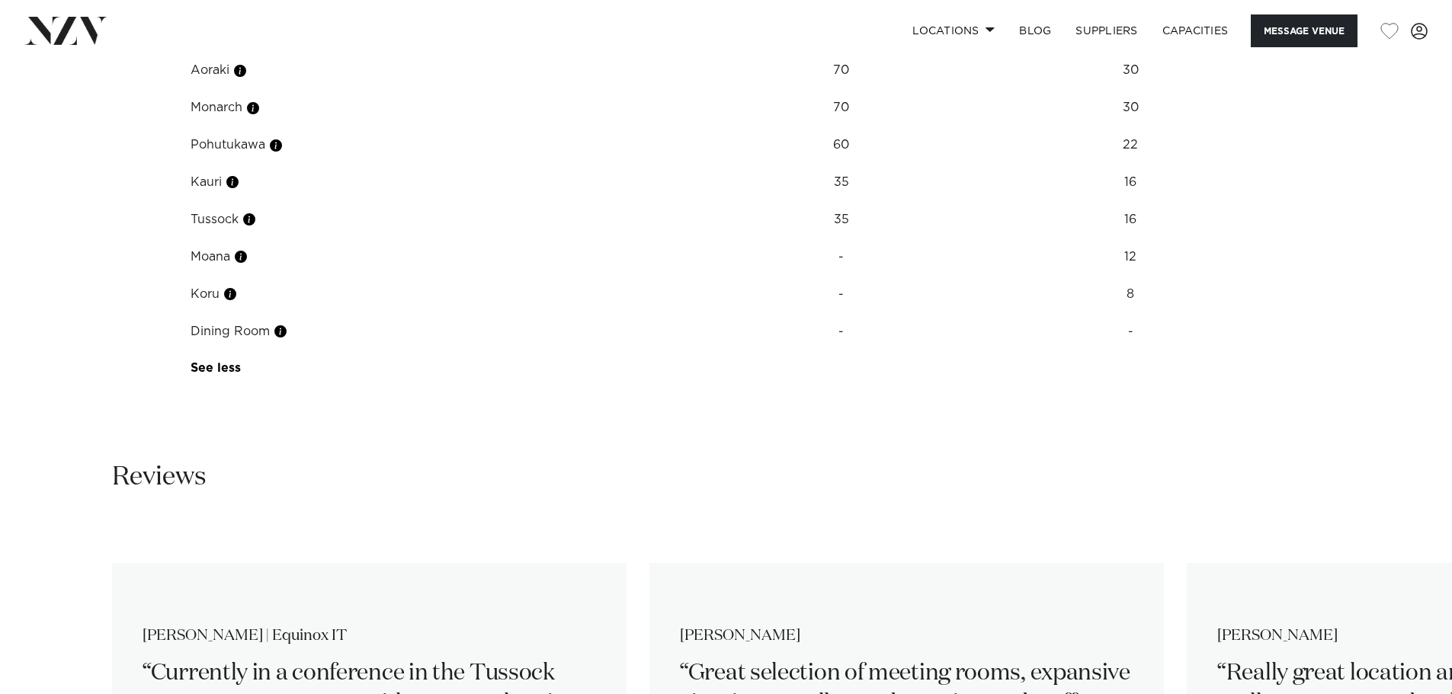
click at [365, 133] on td "Pohutukawa" at bounding box center [437, 145] width 518 height 37
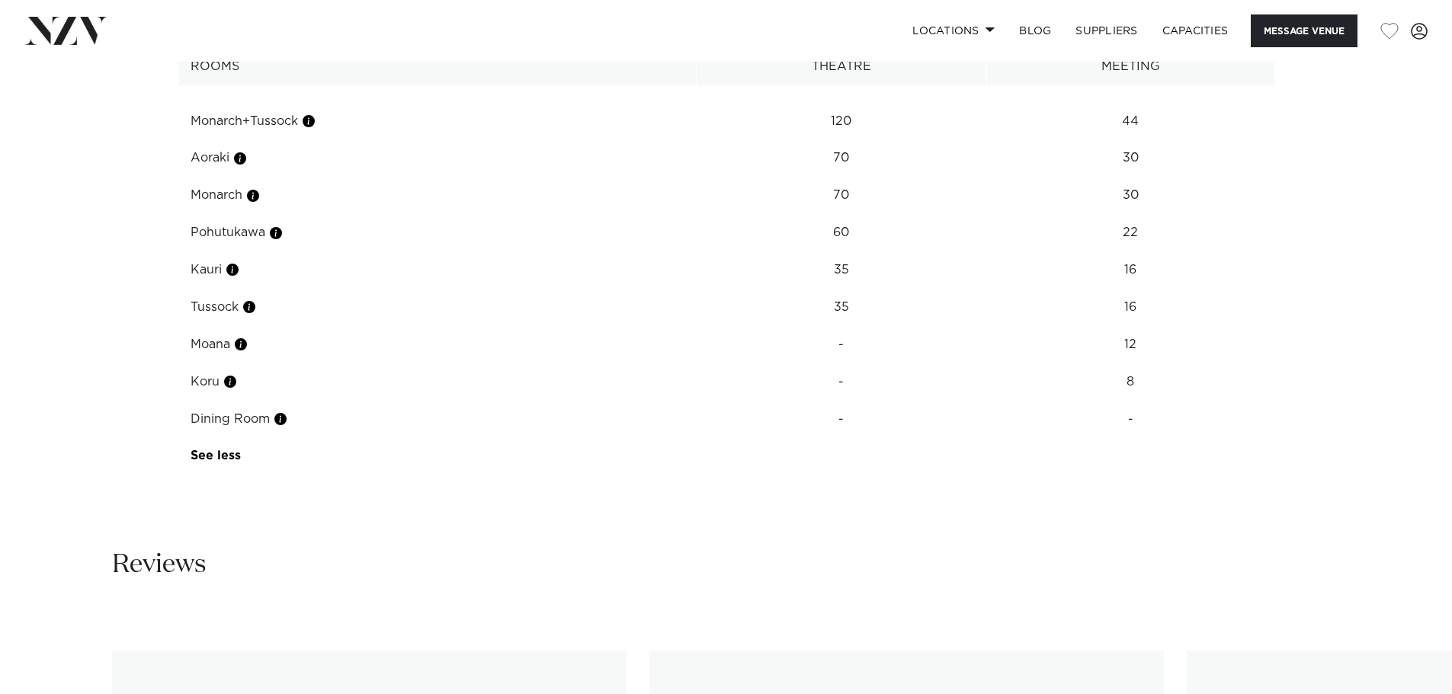
scroll to position [2134, 0]
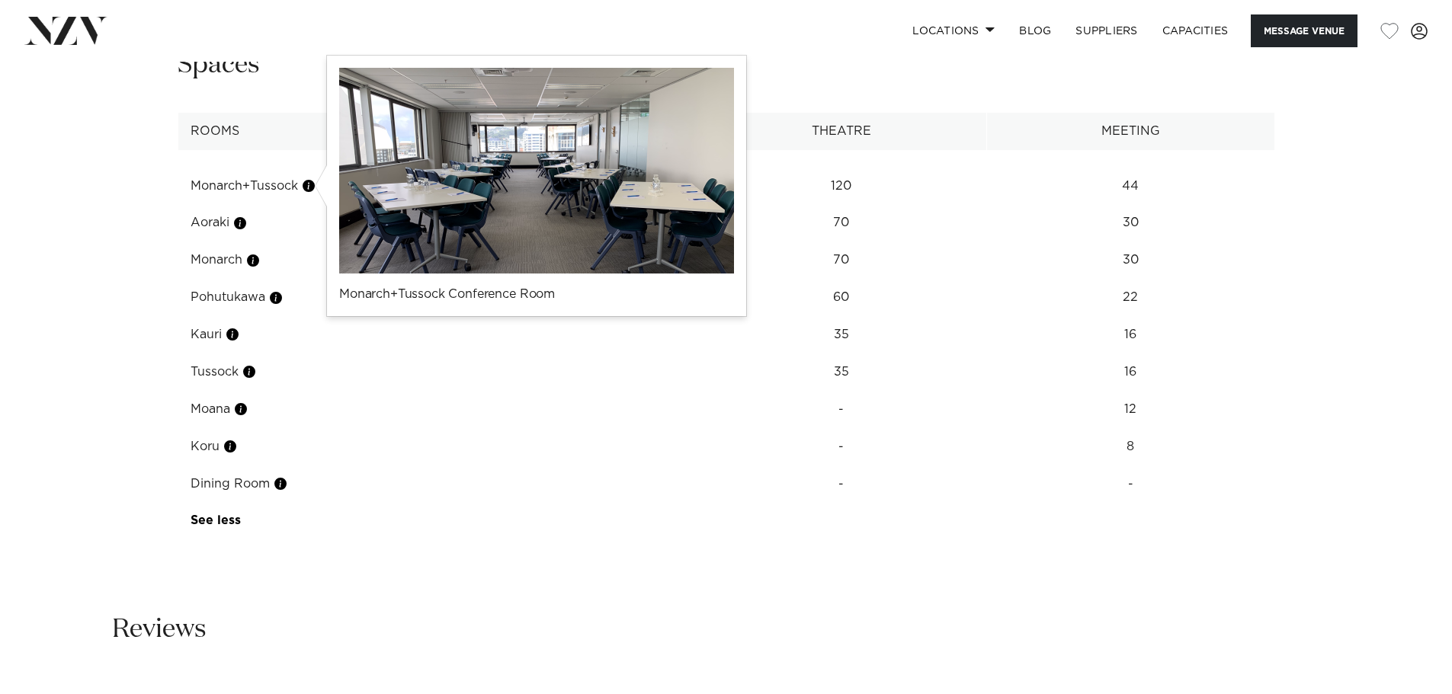
drag, startPoint x: 383, startPoint y: 194, endPoint x: 309, endPoint y: 187, distance: 75.0
click at [306, 187] on button "button" at bounding box center [308, 185] width 15 height 15
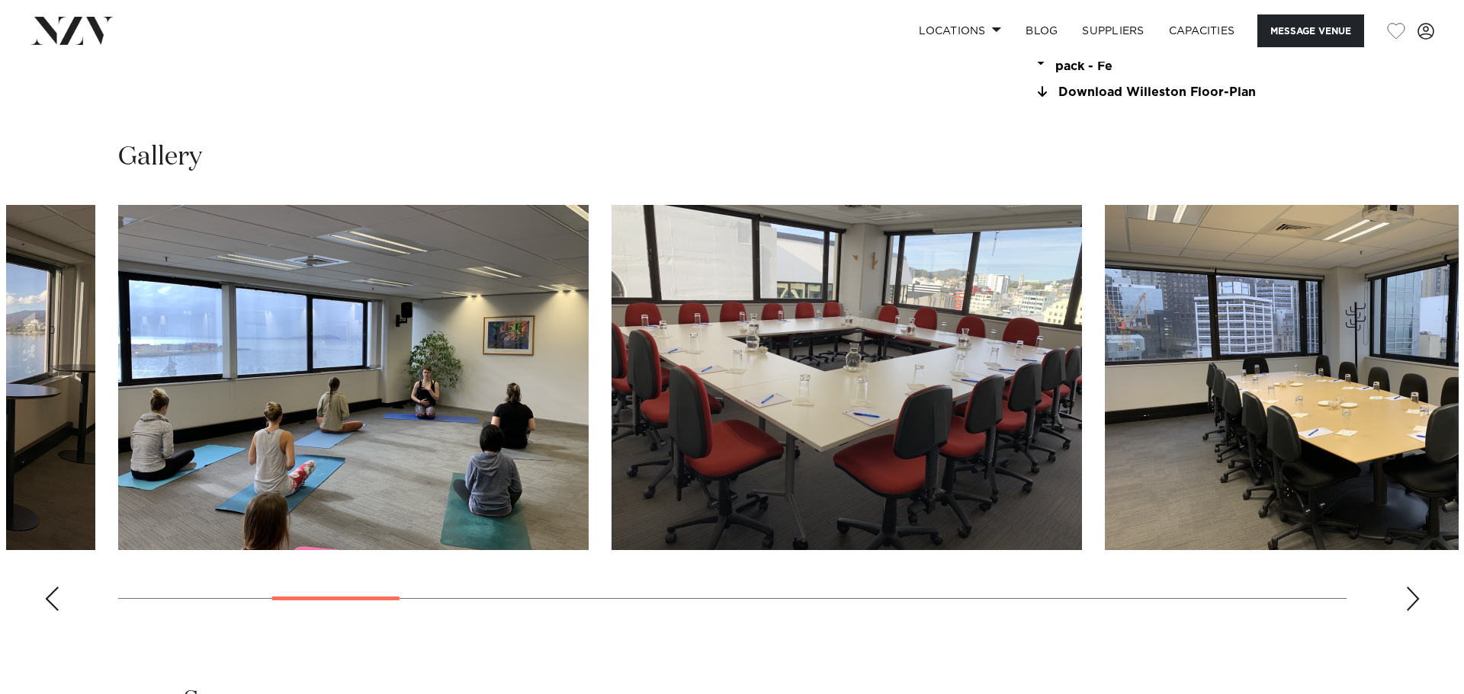
scroll to position [1525, 0]
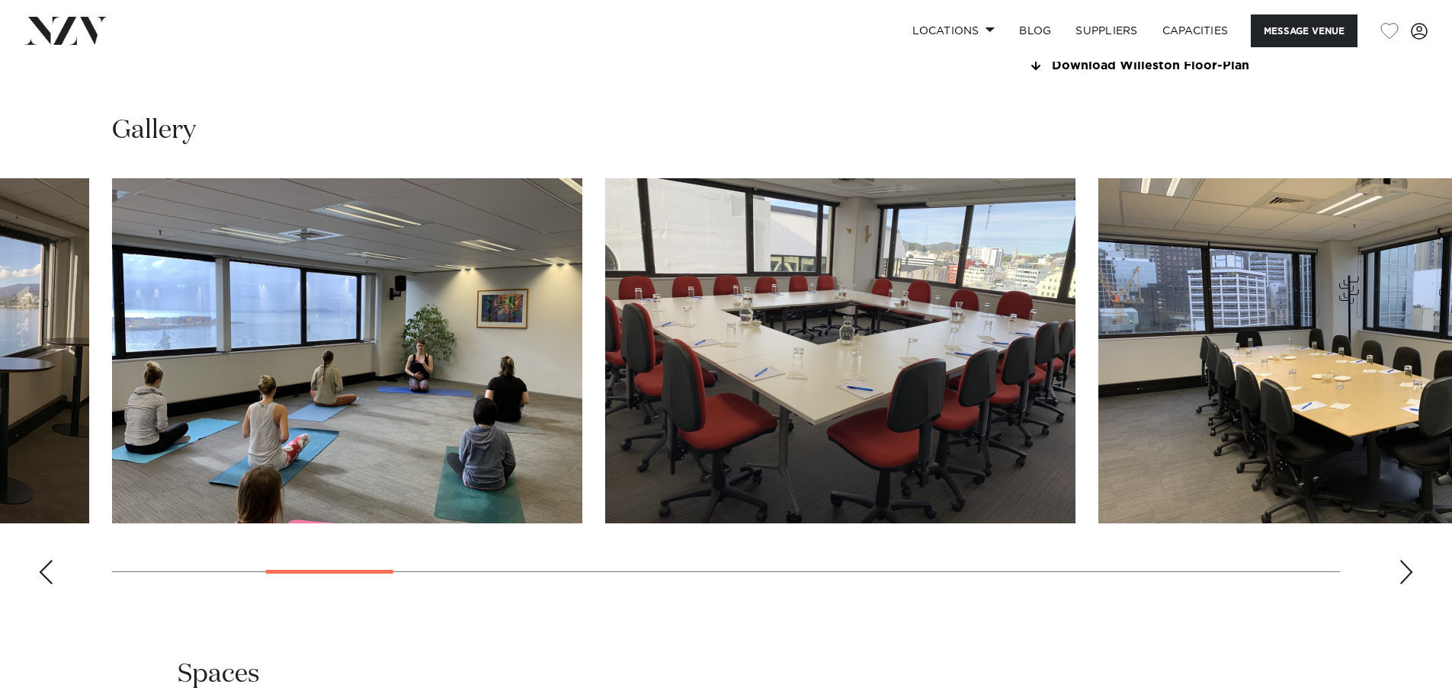
click at [1407, 561] on div "Next slide" at bounding box center [1406, 572] width 15 height 24
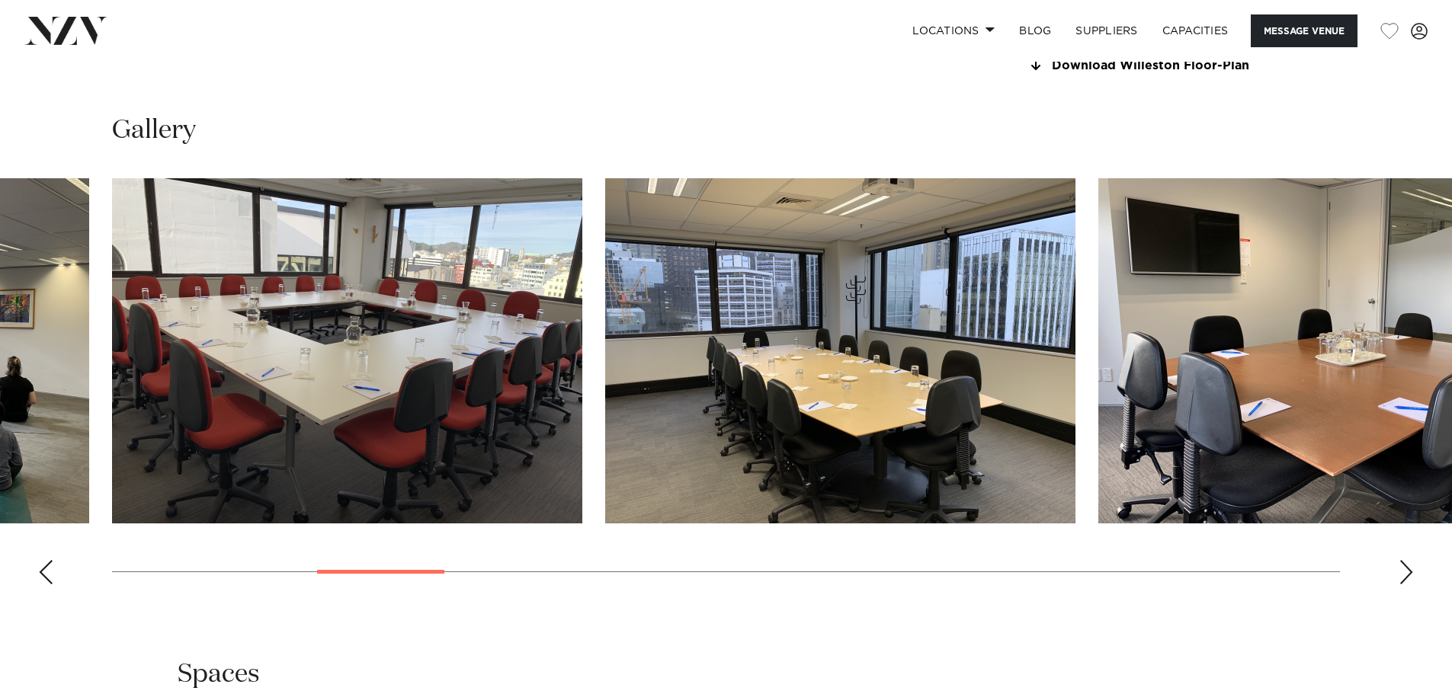
click at [1403, 563] on div "Next slide" at bounding box center [1406, 572] width 15 height 24
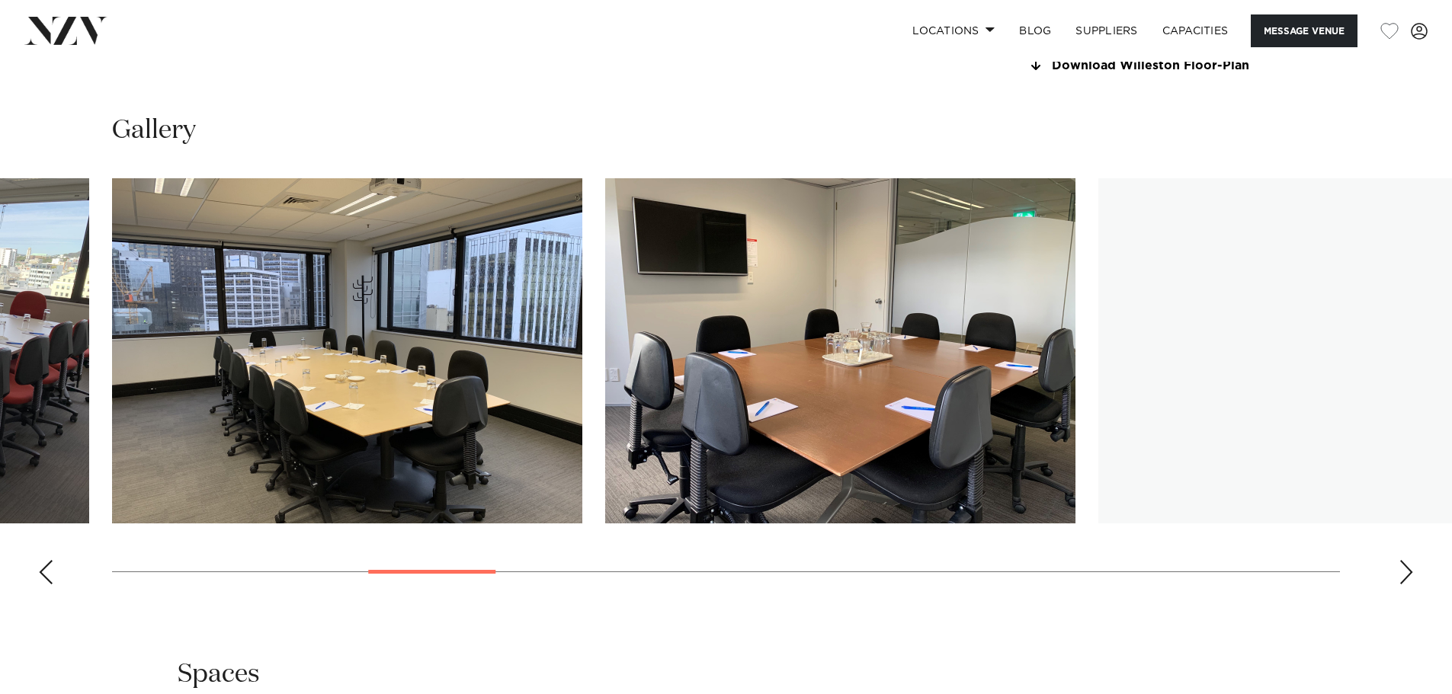
click at [1403, 563] on div "Next slide" at bounding box center [1406, 572] width 15 height 24
click at [1401, 563] on div "Next slide" at bounding box center [1406, 572] width 15 height 24
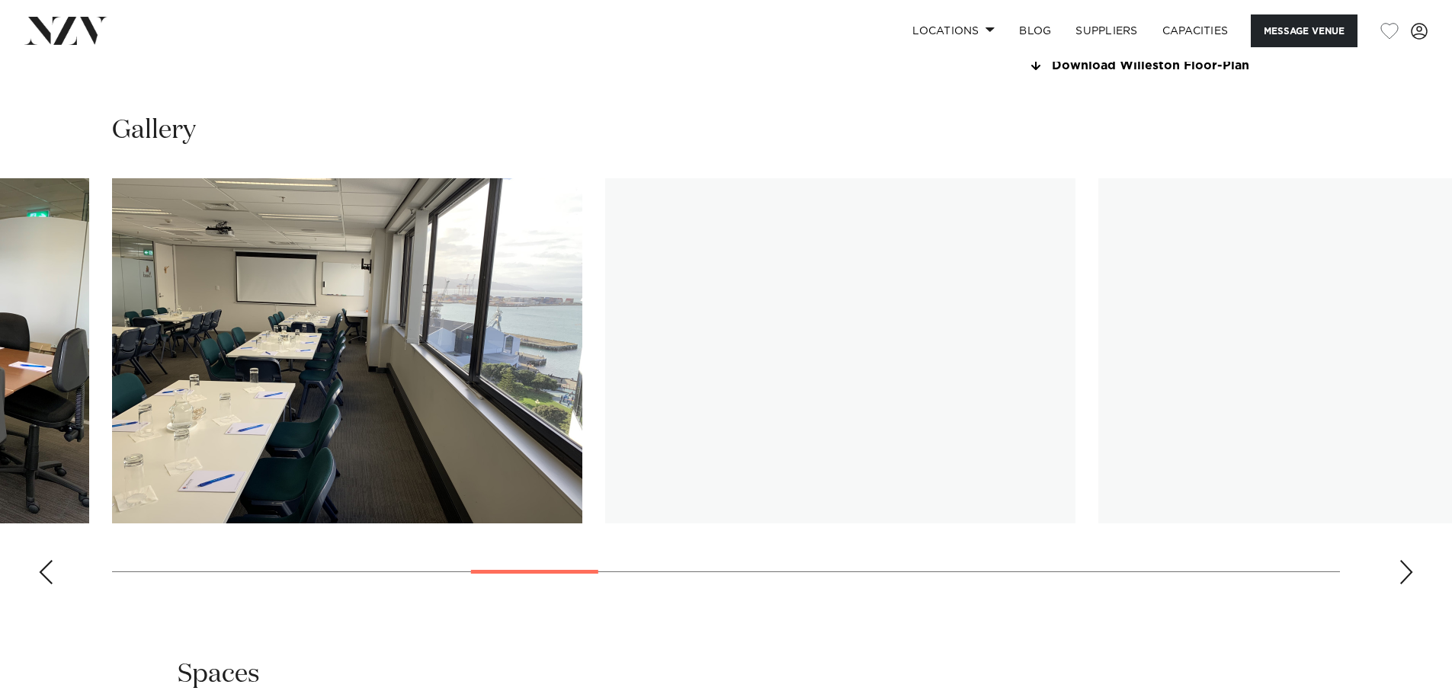
click at [1401, 561] on div "Next slide" at bounding box center [1406, 572] width 15 height 24
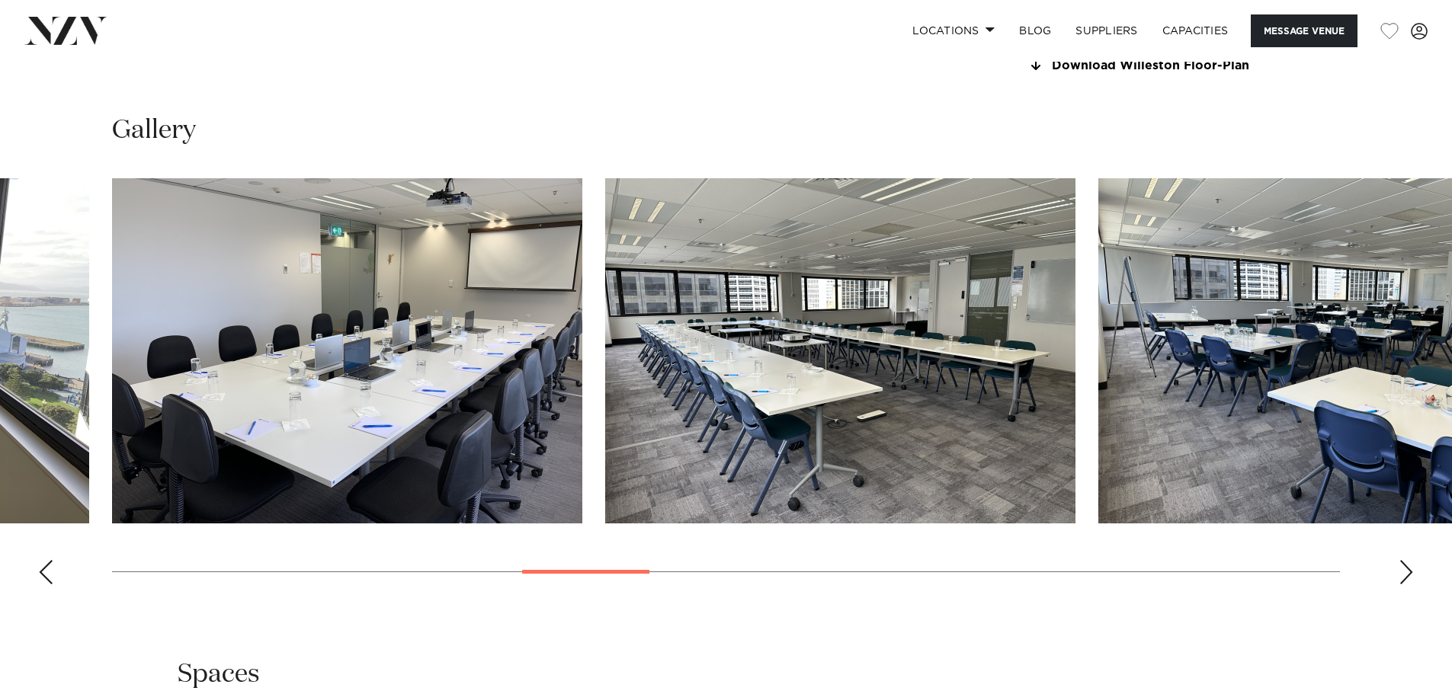
click at [1400, 560] on div "Next slide" at bounding box center [1406, 572] width 15 height 24
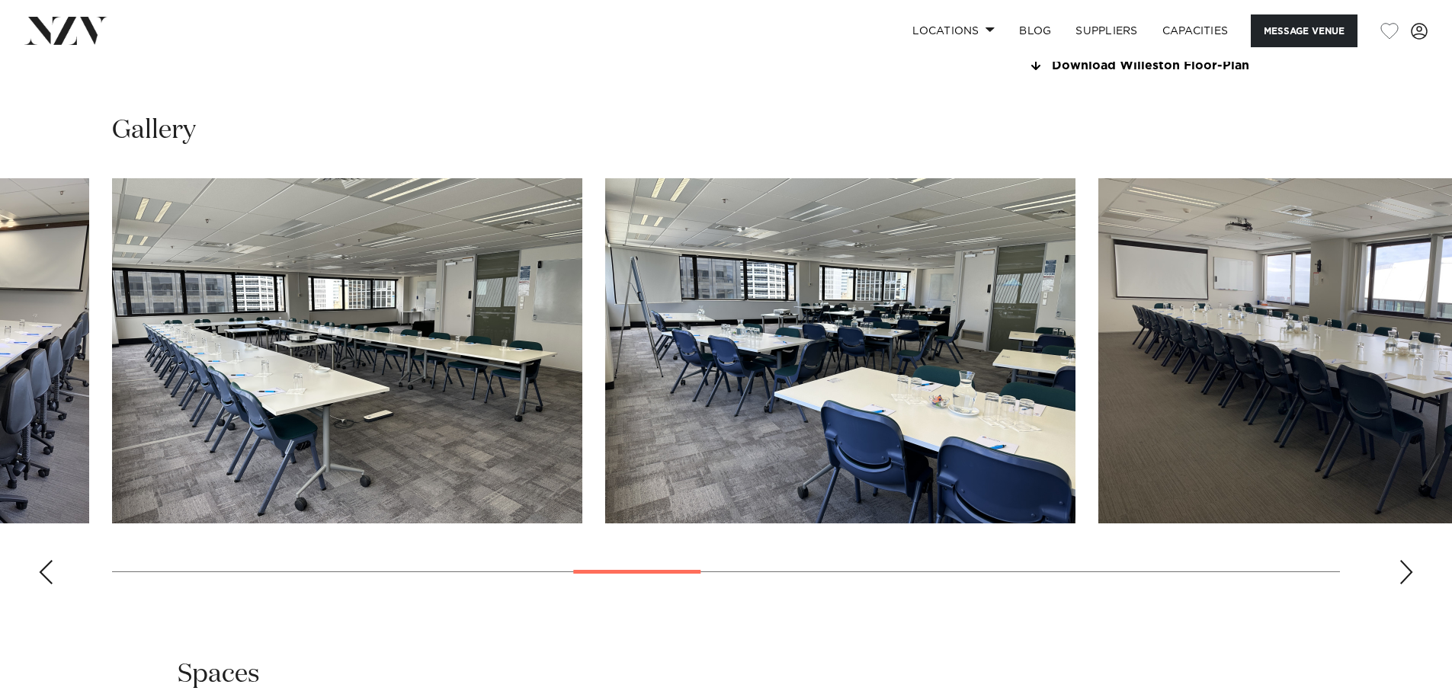
click at [1400, 560] on div "Next slide" at bounding box center [1406, 572] width 15 height 24
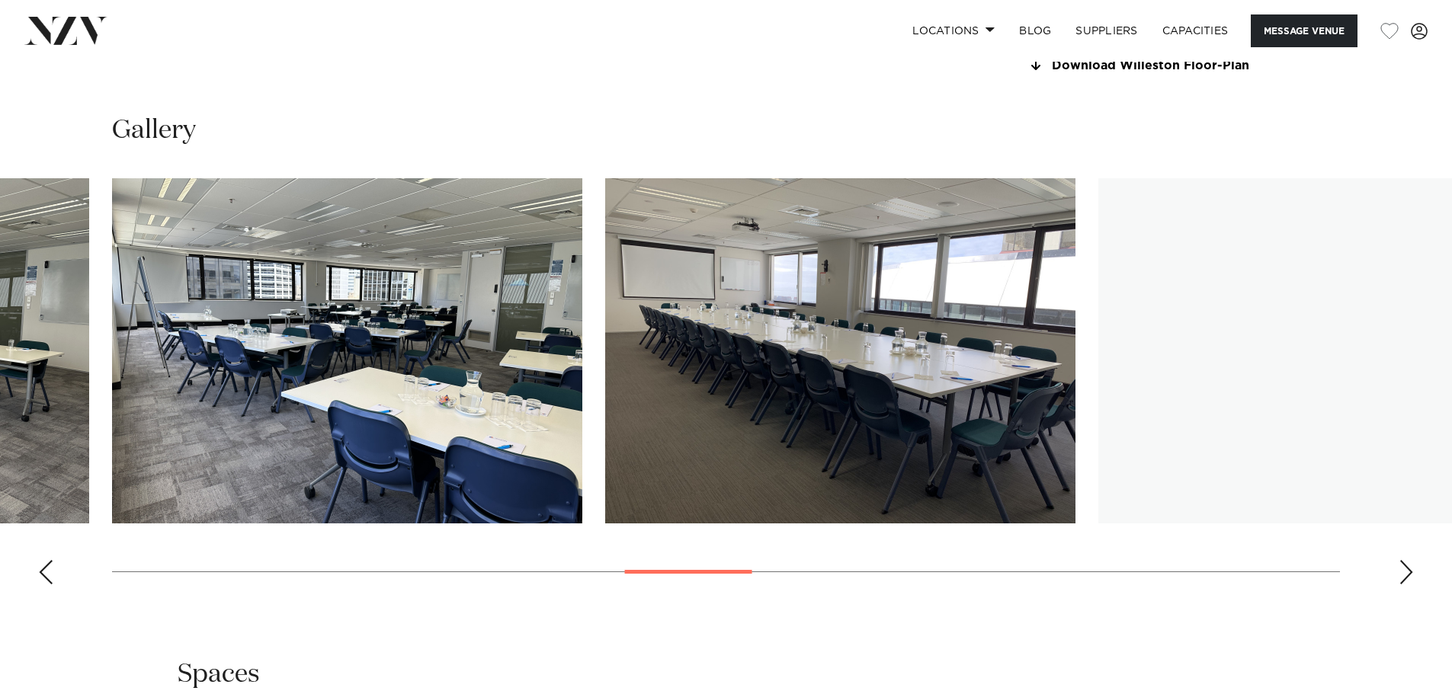
click at [1400, 560] on div "Next slide" at bounding box center [1406, 572] width 15 height 24
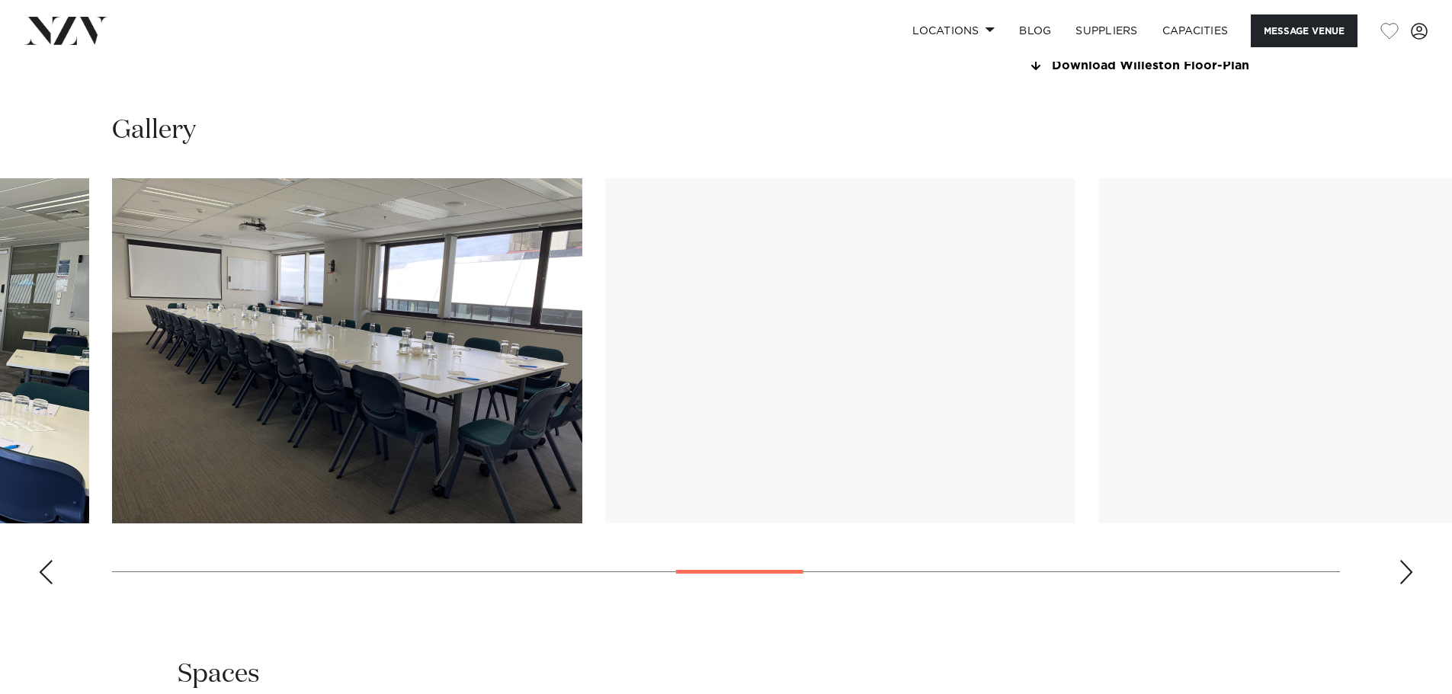
click at [1400, 560] on div "Next slide" at bounding box center [1406, 572] width 15 height 24
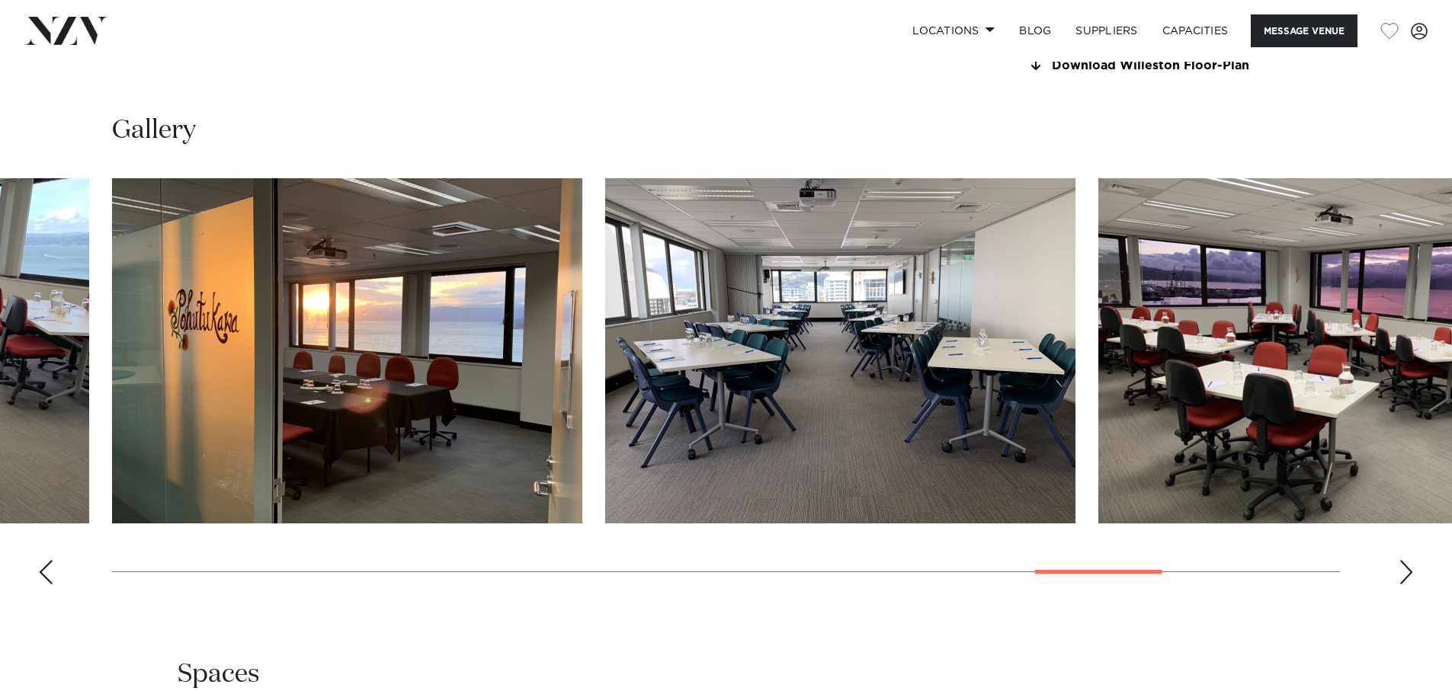
click at [1153, 556] on swiper-container at bounding box center [726, 387] width 1452 height 419
click at [998, 340] on img "20 / 24" at bounding box center [840, 350] width 470 height 345
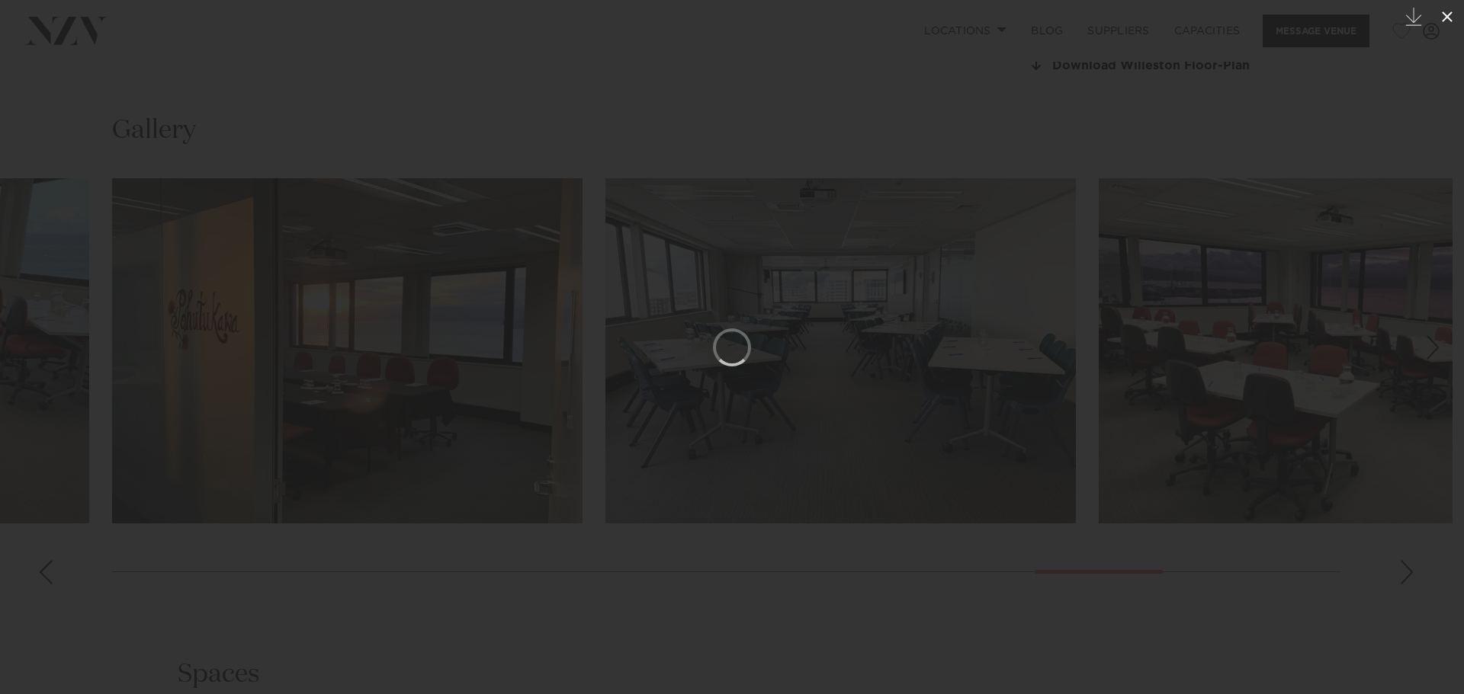
click at [1445, 14] on icon at bounding box center [1447, 16] width 11 height 11
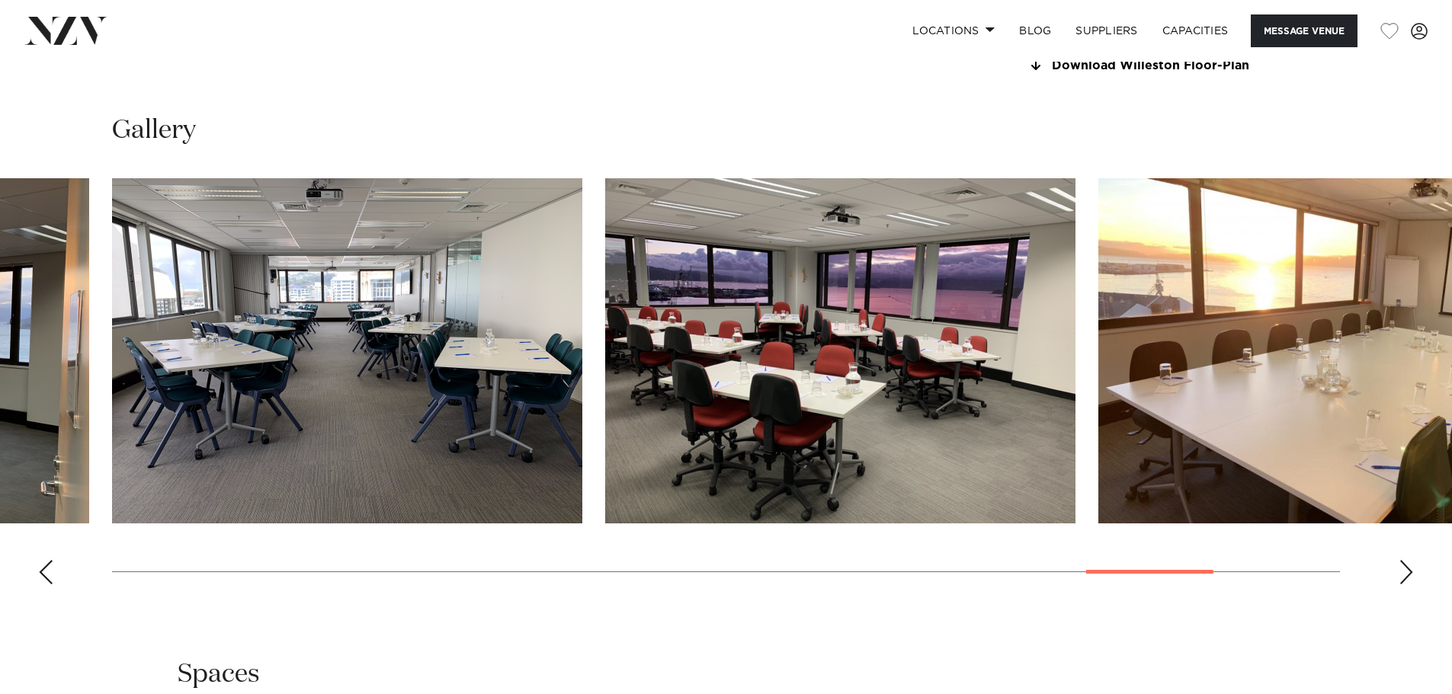
drag, startPoint x: 787, startPoint y: 320, endPoint x: 390, endPoint y: 350, distance: 398.3
click at [916, 313] on img "21 / 24" at bounding box center [840, 350] width 470 height 345
